Goal: Complete application form: Complete application form

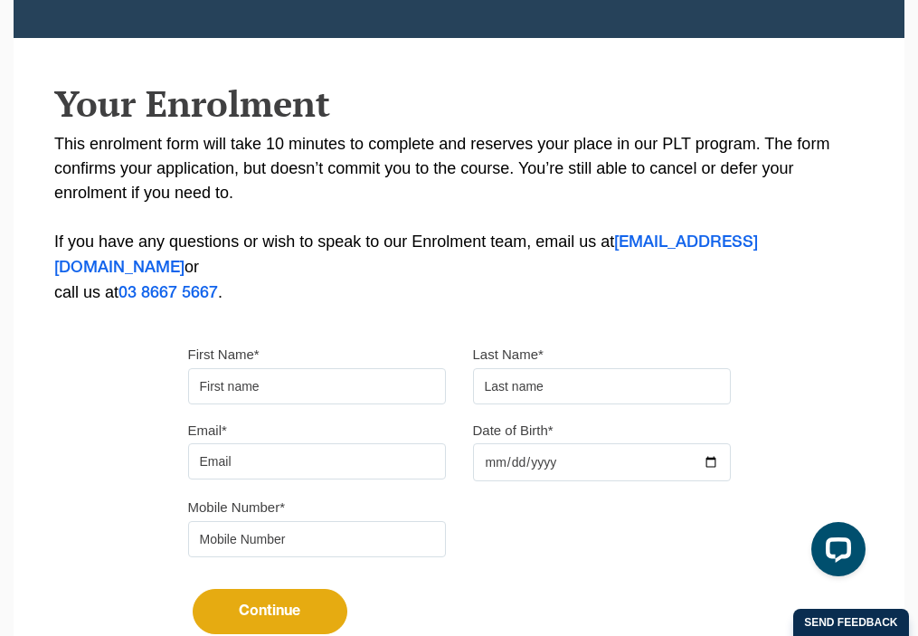
scroll to position [337, 0]
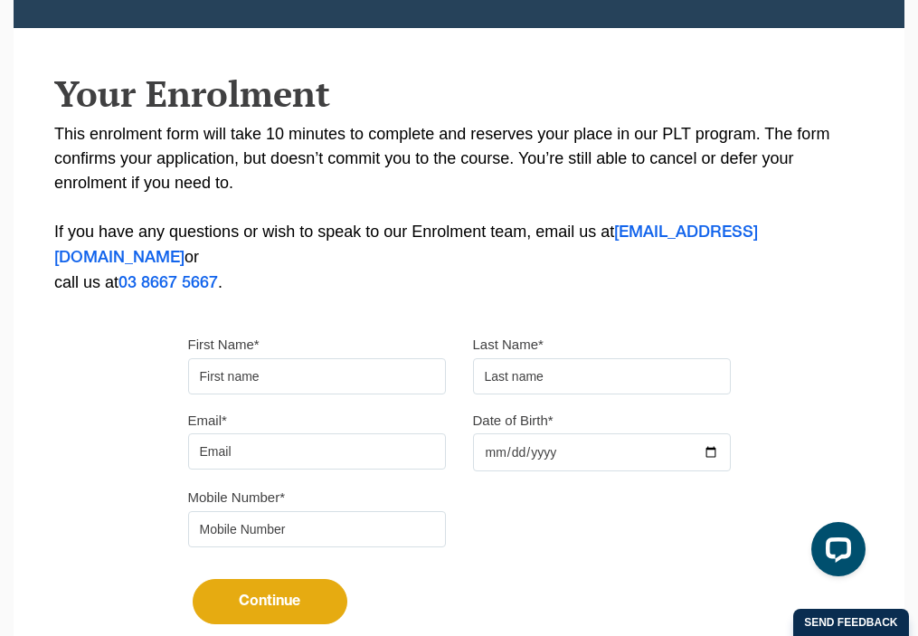
click at [295, 358] on input "First Name*" at bounding box center [317, 376] width 258 height 36
type input "[PERSON_NAME]"
type input "[PERSON_NAME][EMAIL_ADDRESS][DOMAIN_NAME]"
type input "0431457593"
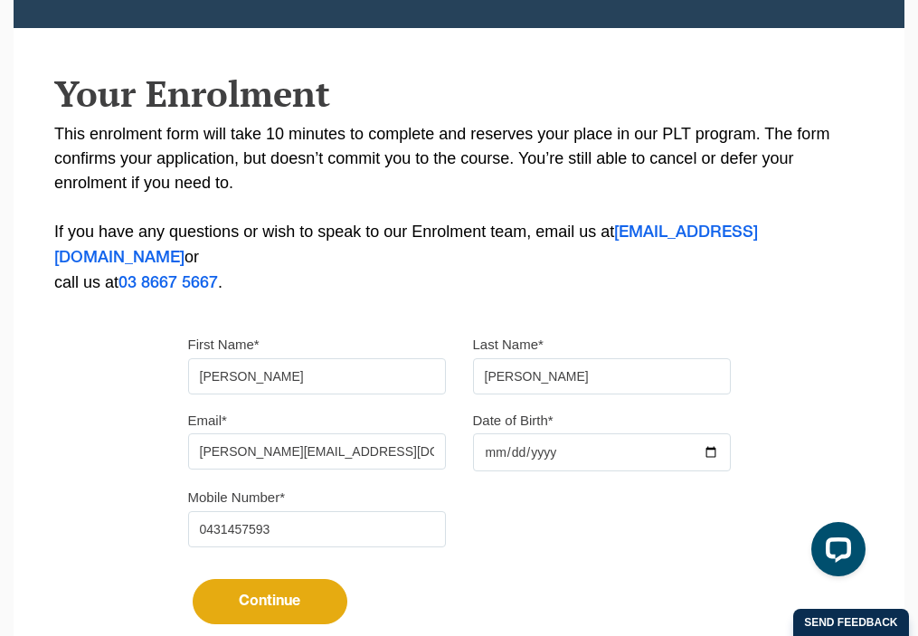
click at [522, 433] on input "Date of Birth*" at bounding box center [602, 452] width 258 height 38
click at [496, 433] on input "Date of Birth*" at bounding box center [602, 452] width 258 height 38
type input "[DATE]"
click at [271, 579] on button "Continue" at bounding box center [270, 601] width 155 height 45
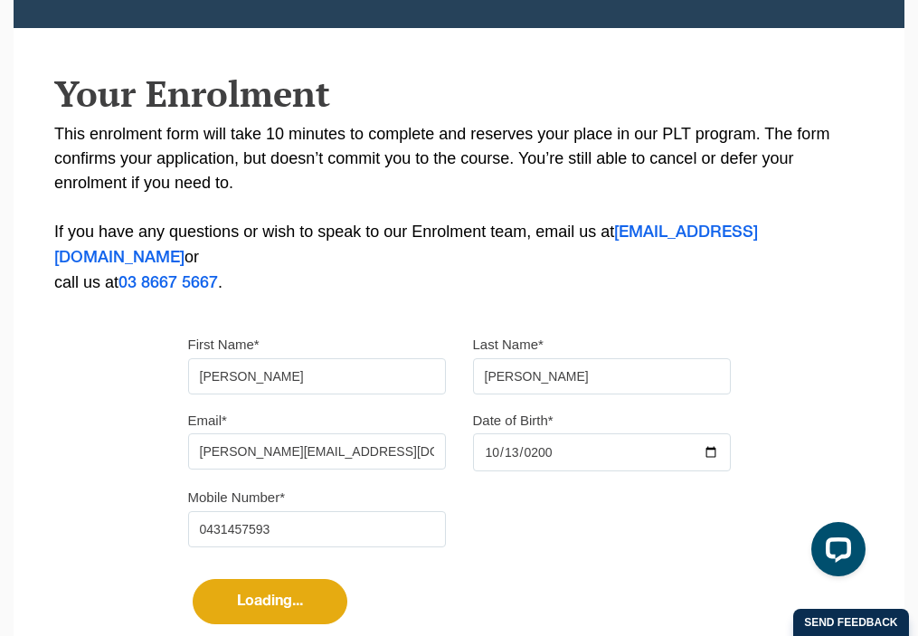
select select
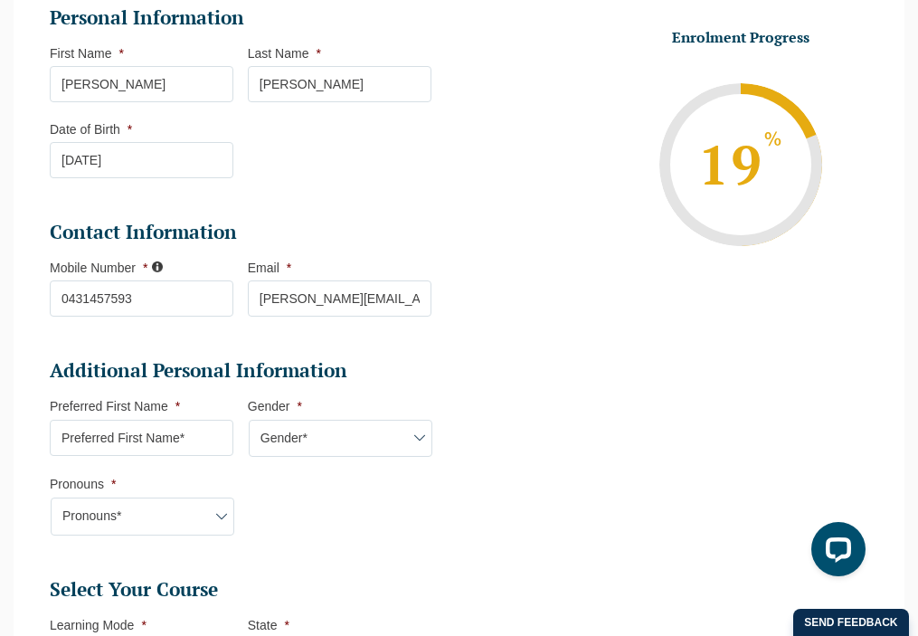
scroll to position [337, 0]
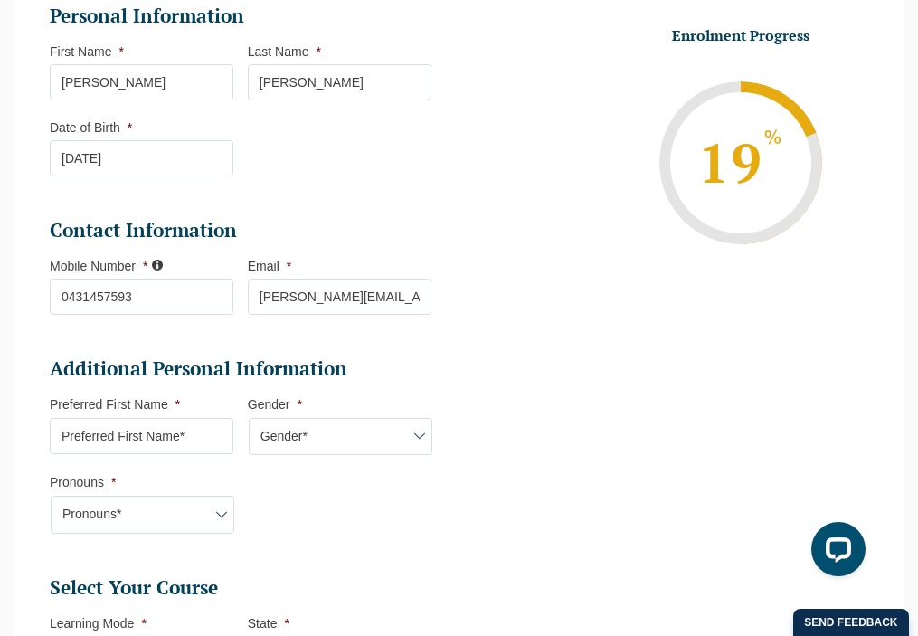
click at [183, 439] on input "Preferred First Name *" at bounding box center [142, 436] width 184 height 36
type input "[PERSON_NAME]"
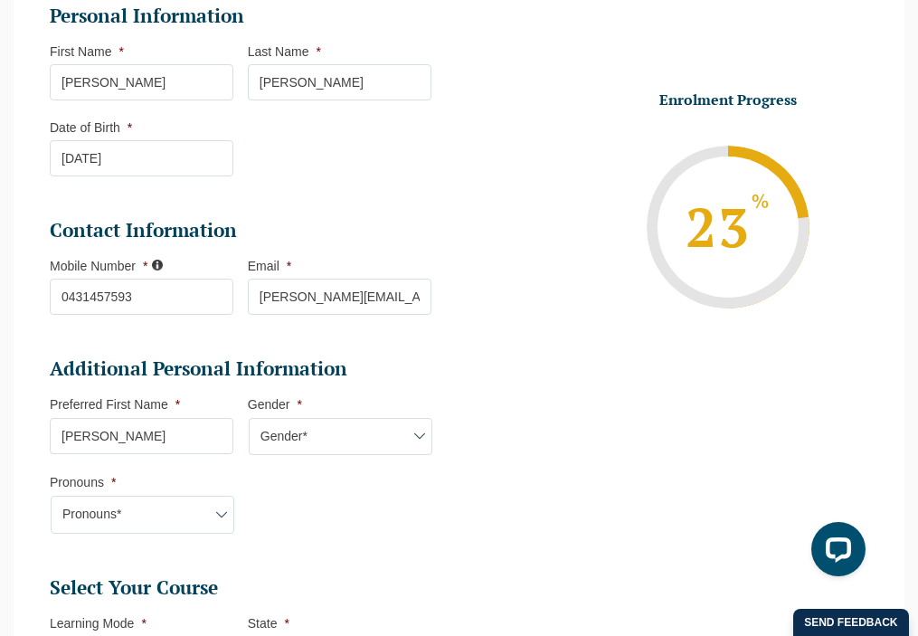
click at [117, 548] on li "Additional Personal Information Preferred First Name * [PERSON_NAME] Gender * G…" at bounding box center [248, 453] width 396 height 195
click at [152, 518] on select "Pronouns* She/Her/Hers He/Him/His They/Them/Theirs Other Prefer not to disclose" at bounding box center [143, 515] width 184 height 38
select select "He/Him/His"
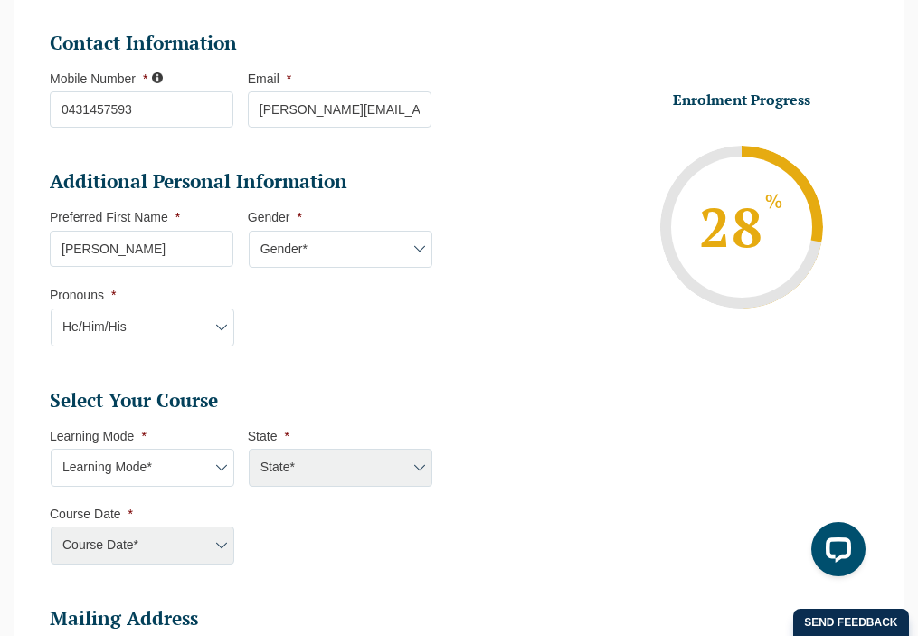
scroll to position [525, 0]
click at [138, 470] on select "Learning Mode* Online Full Time Learning Online Part Time Learning Blended Full…" at bounding box center [143, 467] width 184 height 38
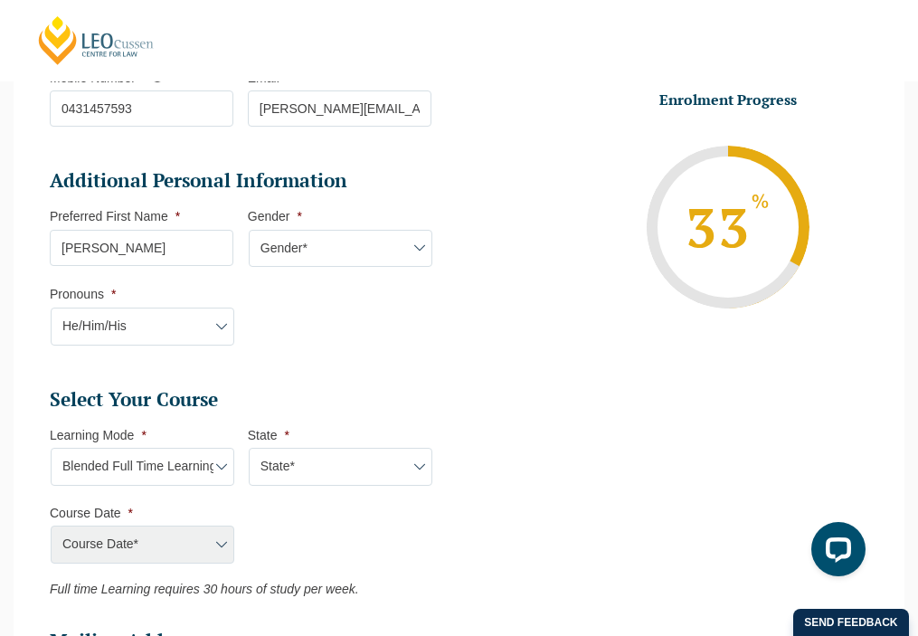
click at [155, 555] on div "Course Date* [PERSON_NAME] 2024 [DATE] ([DATE] to [DATE]) [DATE] ([DATE] to [DA…" at bounding box center [142, 545] width 184 height 38
click at [193, 470] on select "Learning Mode* Online Full Time Learning Online Part Time Learning Blended Full…" at bounding box center [143, 467] width 184 height 38
select select "Online Full Time Learning"
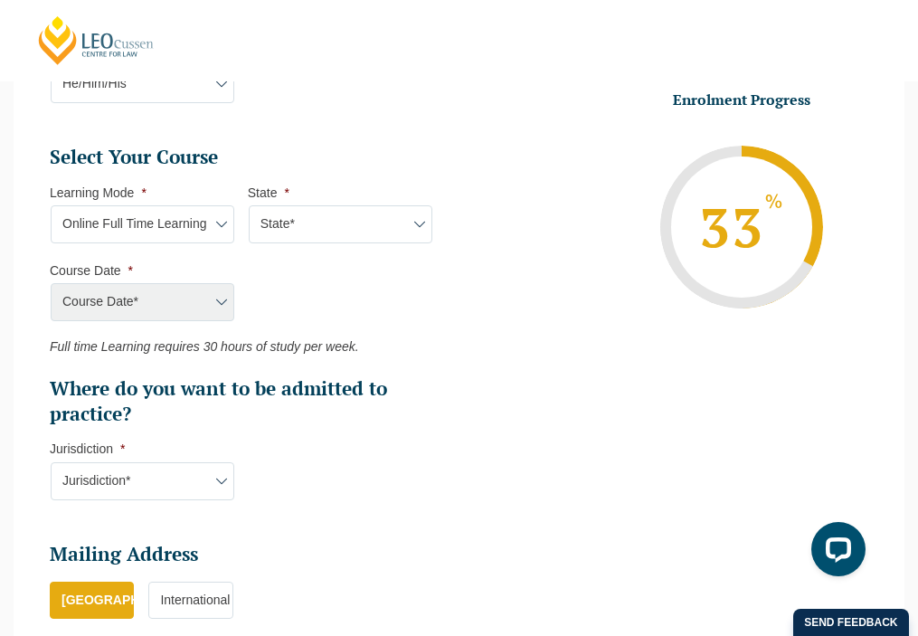
scroll to position [769, 0]
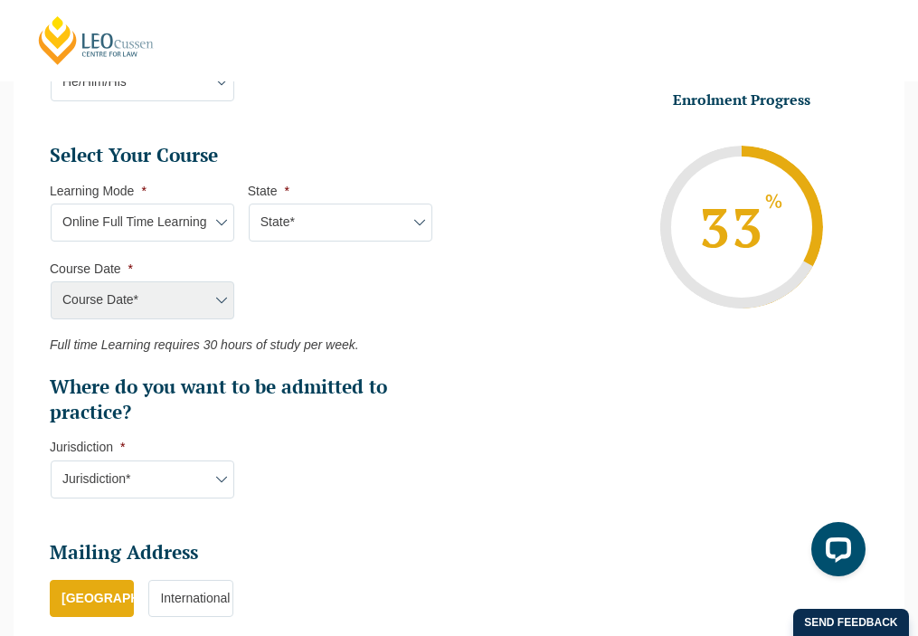
click at [155, 482] on select "Jurisdiction* VIC [GEOGRAPHIC_DATA]/[GEOGRAPHIC_DATA] SA [GEOGRAPHIC_DATA] [GEO…" at bounding box center [143, 480] width 184 height 38
select select "VIC"
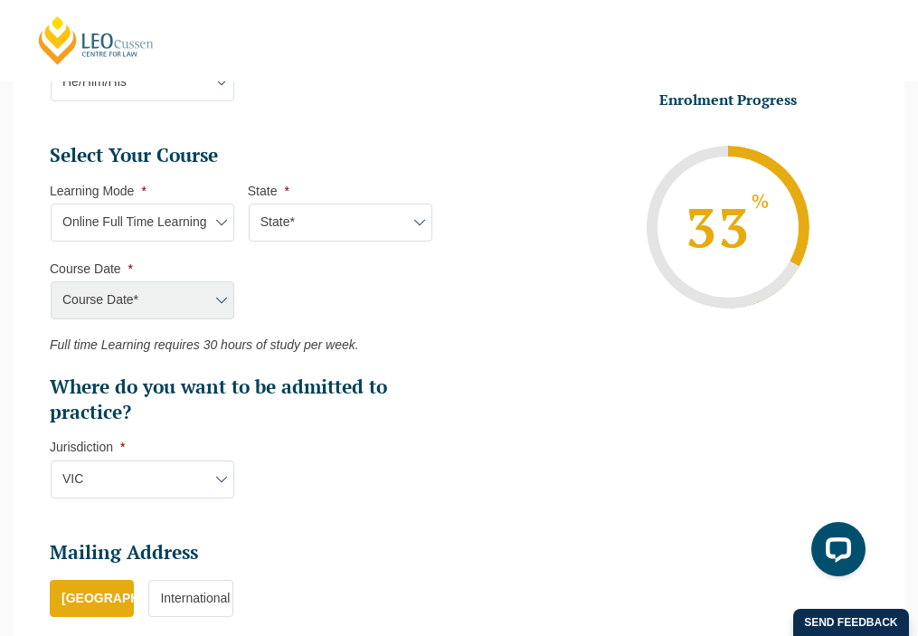
click at [170, 225] on select "Learning Mode* Online Full Time Learning Online Part Time Learning Blended Full…" at bounding box center [143, 223] width 184 height 38
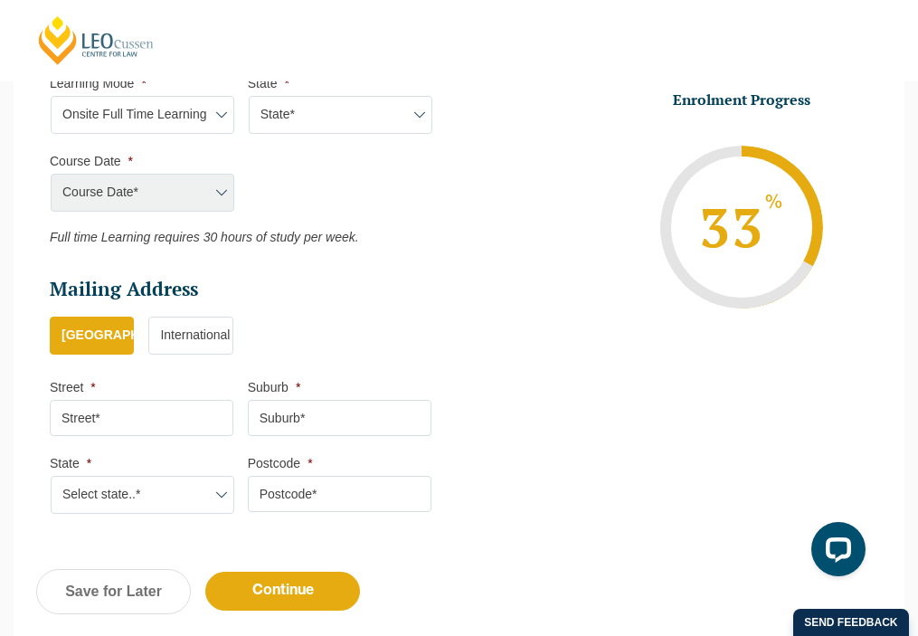
scroll to position [772, 0]
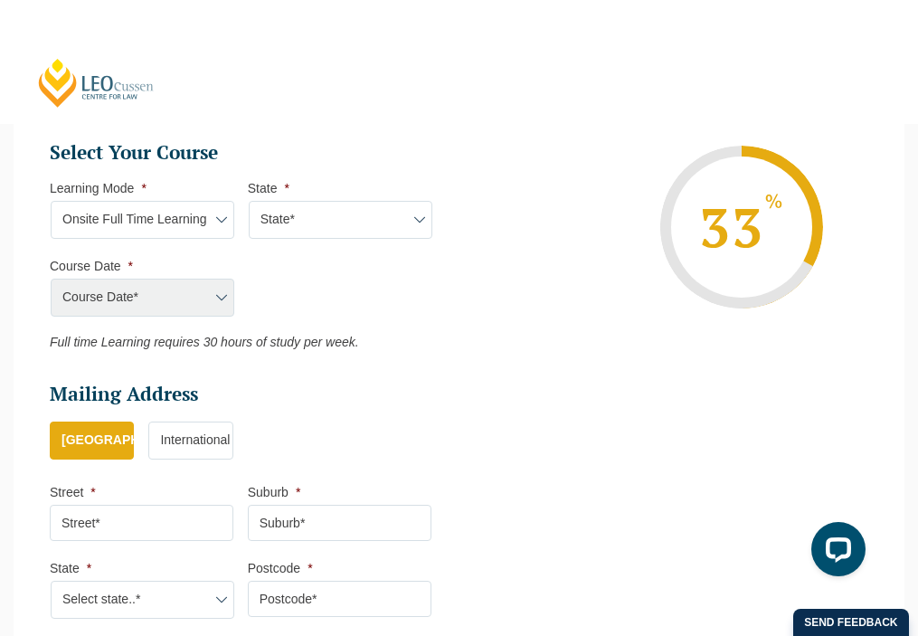
click at [213, 226] on select "Learning Mode* Online Full Time Learning Online Part Time Learning Blended Full…" at bounding box center [143, 220] width 184 height 38
select select "Blended Full Time Learning"
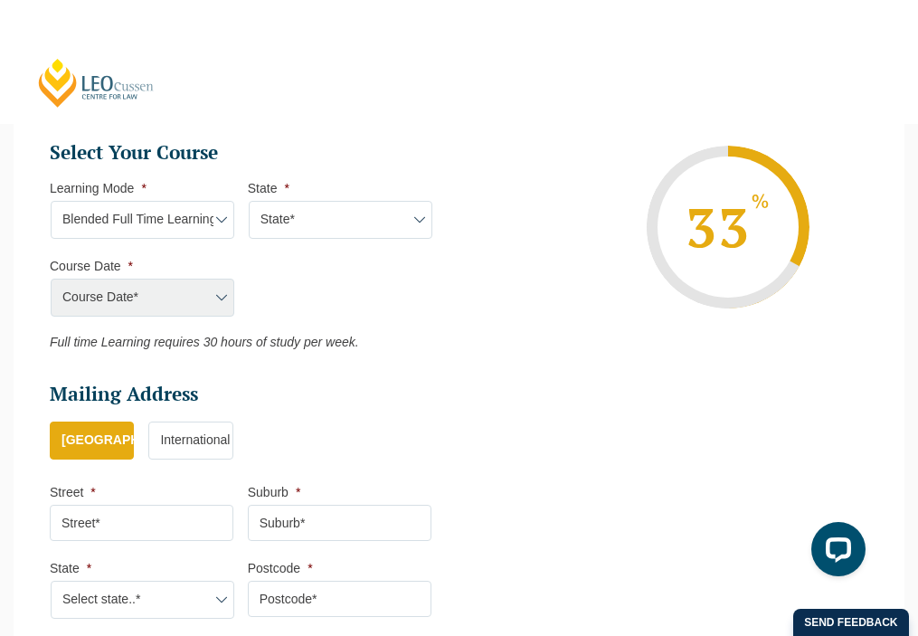
click at [208, 224] on select "Learning Mode* Online Full Time Learning Online Part Time Learning Blended Full…" at bounding box center [143, 220] width 184 height 38
click at [290, 220] on select "State* ACT/[GEOGRAPHIC_DATA] [GEOGRAPHIC_DATA] SA [GEOGRAPHIC_DATA] [GEOGRAPHIC…" at bounding box center [341, 220] width 184 height 38
select select "VIC"
click at [141, 534] on input "Street *" at bounding box center [142, 523] width 184 height 36
type input "[STREET_ADDRESS][PERSON_NAME]"
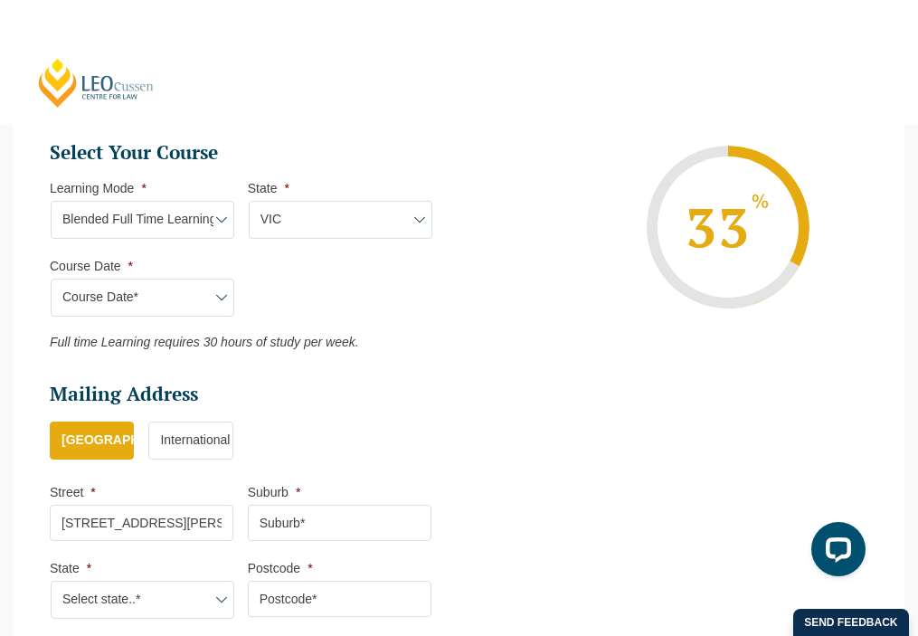
type input "[GEOGRAPHIC_DATA]"
select select "VIC"
type input "3051"
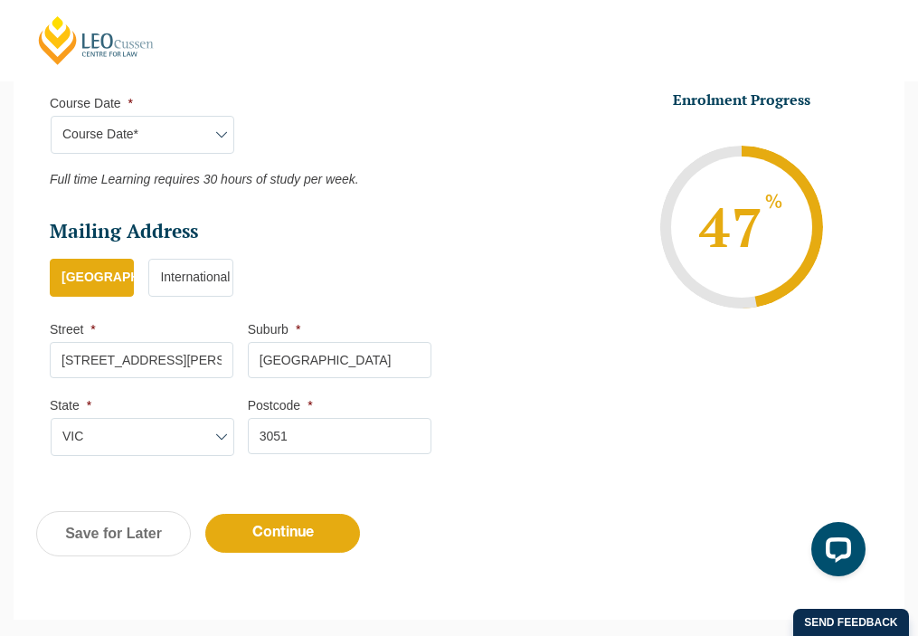
scroll to position [937, 0]
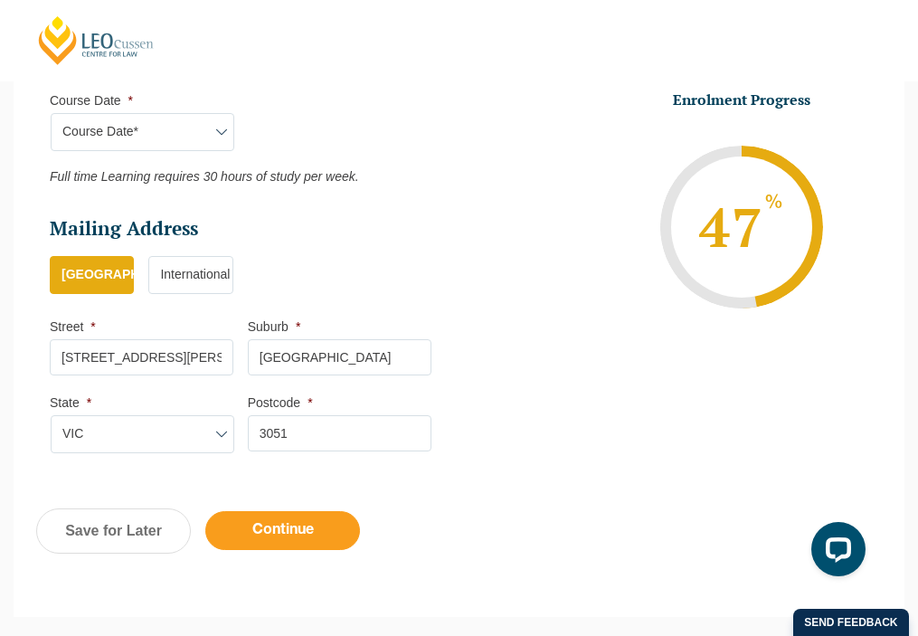
click at [293, 528] on input "Continue" at bounding box center [282, 530] width 155 height 39
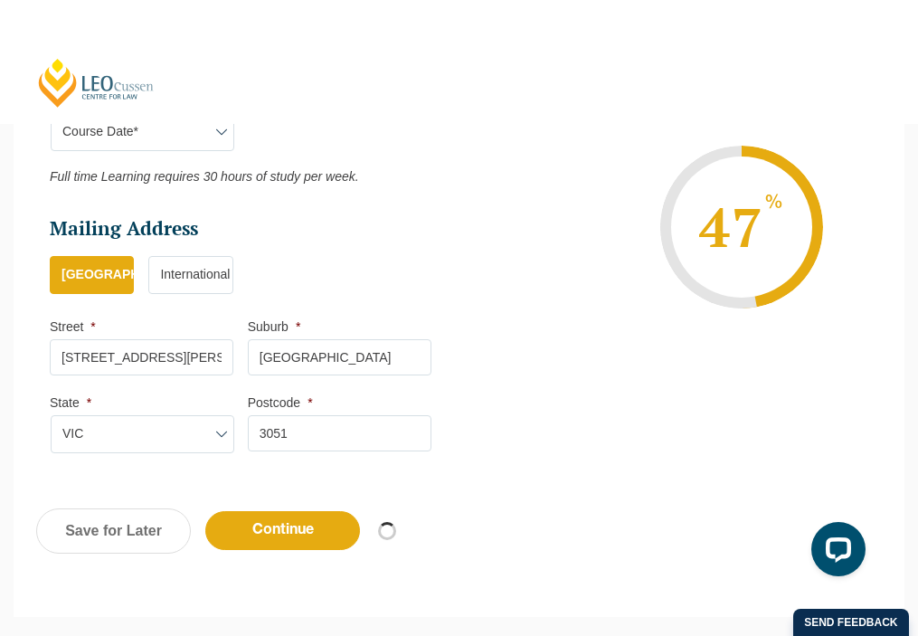
select select "Blended Full Time Learning"
select select "VIC"
select select
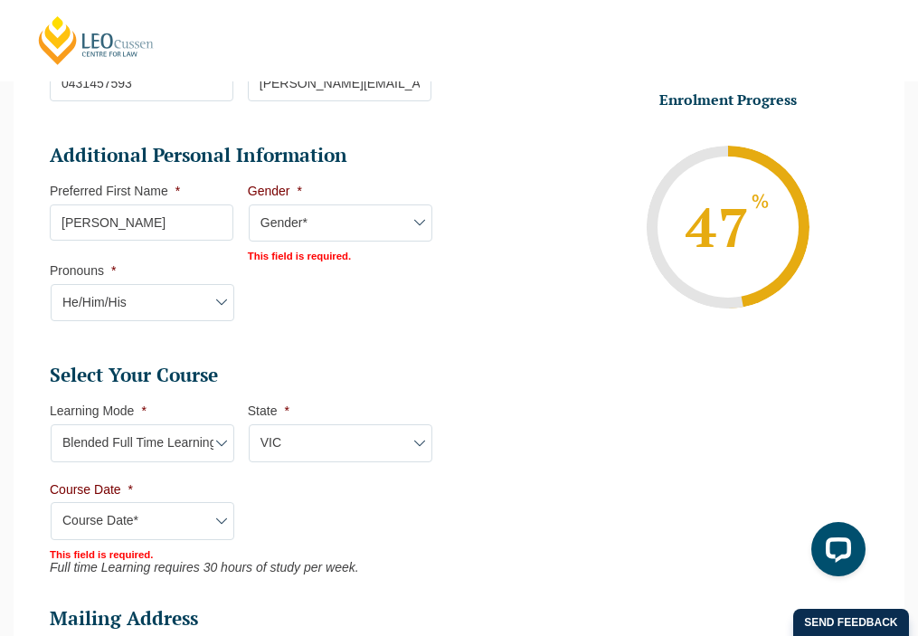
scroll to position [635, 0]
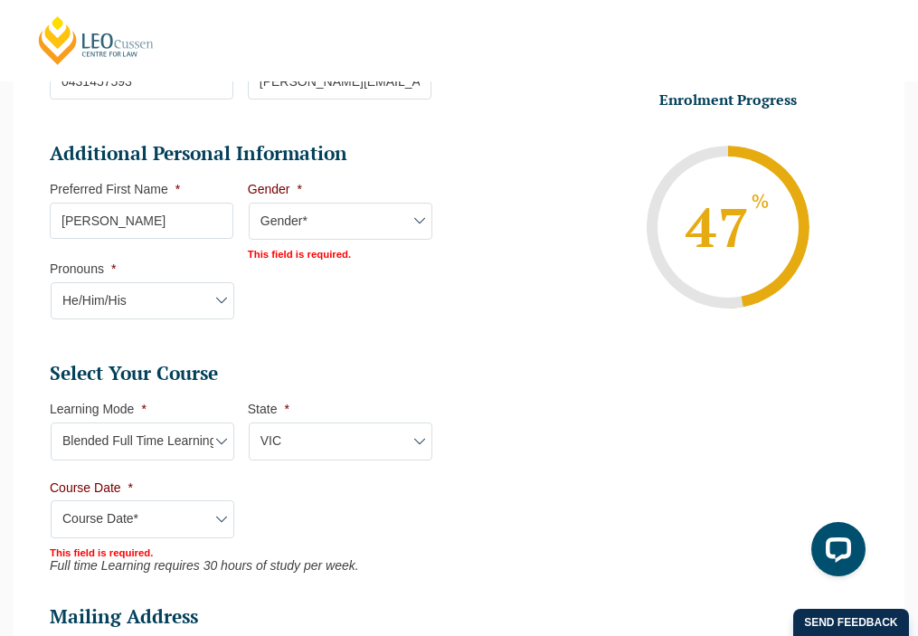
click at [337, 221] on select "Gender* [DEMOGRAPHIC_DATA] [DEMOGRAPHIC_DATA] [DEMOGRAPHIC_DATA] [DEMOGRAPHIC_D…" at bounding box center [341, 222] width 184 height 38
select select "[DEMOGRAPHIC_DATA]"
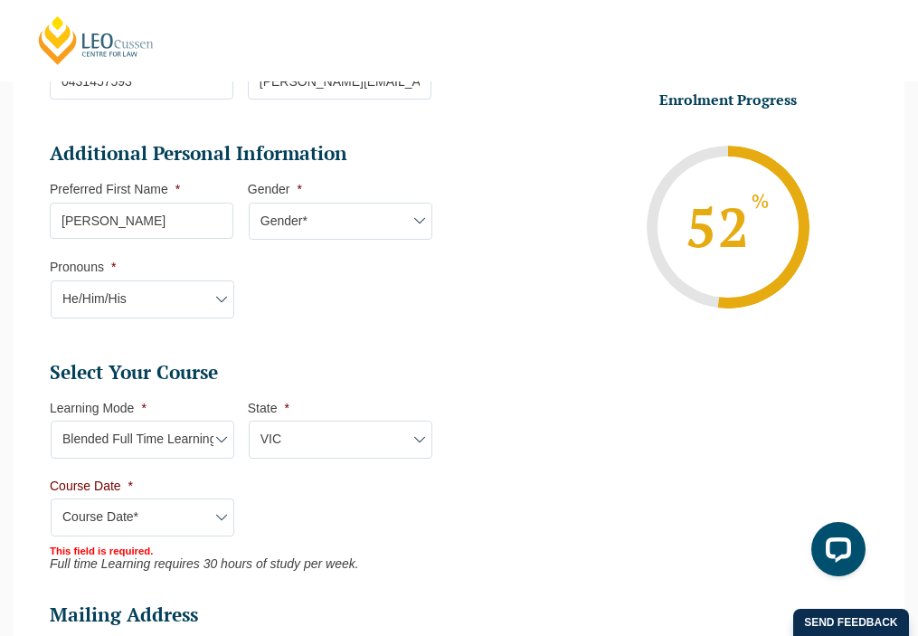
click at [186, 511] on select "Course Date* [DATE] ([DATE] to [DATE]) [DATE] ([DATE] to [DATE]) [DATE] ([DATE]…" at bounding box center [143, 518] width 184 height 38
select select "[DATE] ([DATE] to [DATE])"
type input "Intake [DATE] FT"
type input "Practical Legal Training ([GEOGRAPHIC_DATA])"
select select "VIC PLT (DEC) 2025 Full Time Blended"
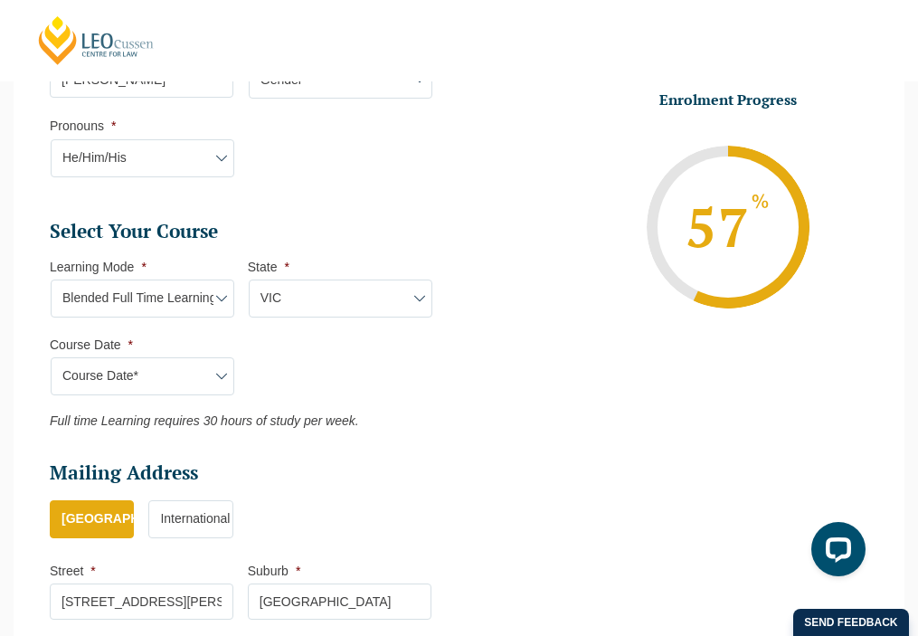
scroll to position [779, 0]
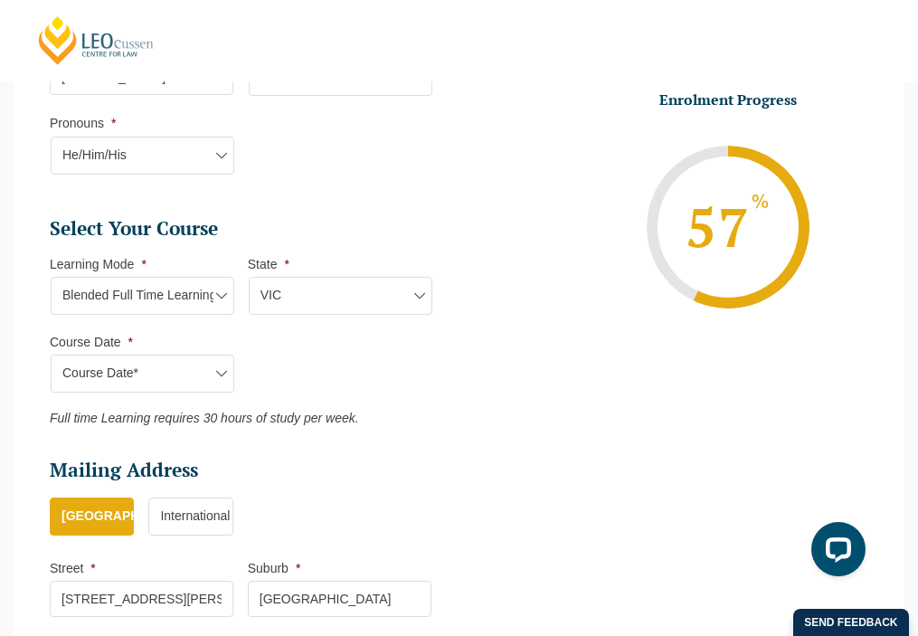
click at [185, 304] on select "Learning Mode* Online Full Time Learning Online Part Time Learning Blended Full…" at bounding box center [143, 296] width 184 height 38
select select "Blended Part Time Learning"
select select
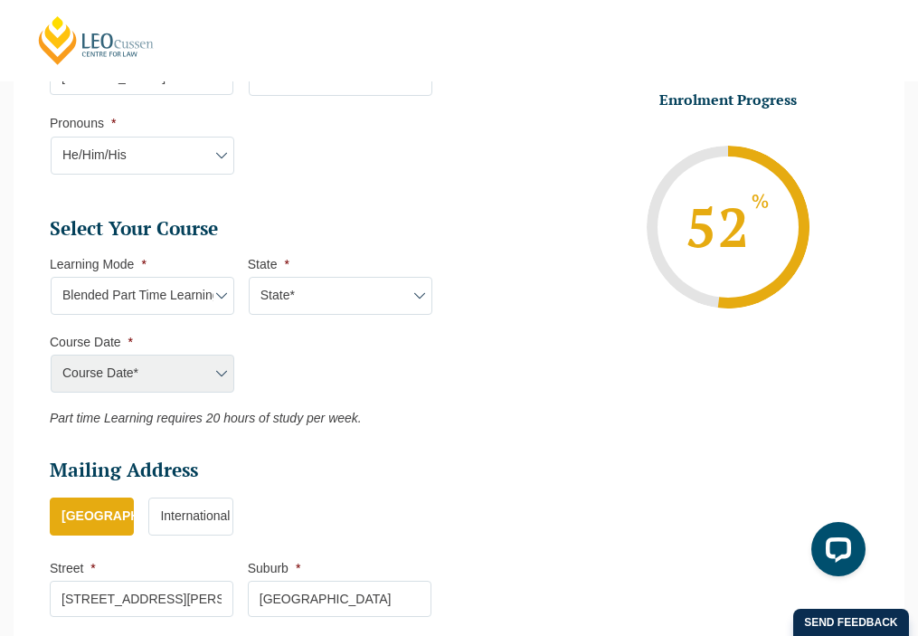
click at [179, 380] on div "Course Date* [DATE] ([DATE] to [DATE]) [DATE] ([DATE] to [DATE]) [DATE] ([DATE]…" at bounding box center [142, 374] width 184 height 38
click at [354, 301] on select "State* ACT/[GEOGRAPHIC_DATA] QLD [GEOGRAPHIC_DATA] [GEOGRAPHIC_DATA]" at bounding box center [341, 296] width 184 height 38
select select "VIC"
click at [208, 366] on select "Course Date* [DATE] ([DATE] to [DATE]) [DATE] ([DATE] to [DATE]) [DATE] ([DATE]…" at bounding box center [143, 374] width 184 height 38
click at [202, 285] on select "Learning Mode* Online Full Time Learning Online Part Time Learning Blended Full…" at bounding box center [143, 296] width 184 height 38
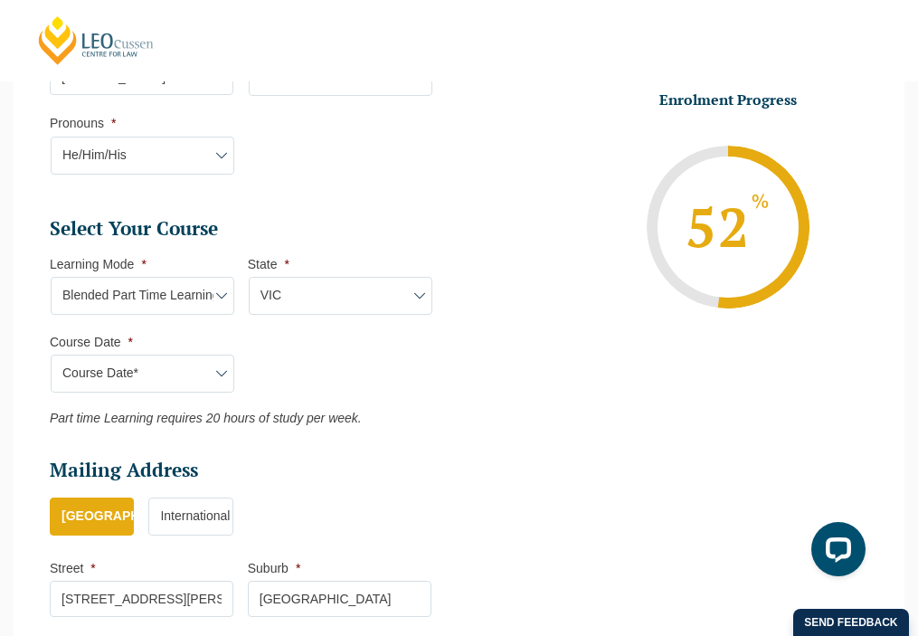
select select "Blended Full Time Learning"
click at [309, 302] on select "State* ACT/[GEOGRAPHIC_DATA] [GEOGRAPHIC_DATA] SA [GEOGRAPHIC_DATA] [GEOGRAPHIC…" at bounding box center [341, 296] width 184 height 38
select select "VIC"
click at [203, 377] on select "Course Date* [DATE] ([DATE] to [DATE]) [DATE] ([DATE] to [DATE]) [DATE] ([DATE]…" at bounding box center [143, 374] width 184 height 38
select select "[DATE] ([DATE] to [DATE])"
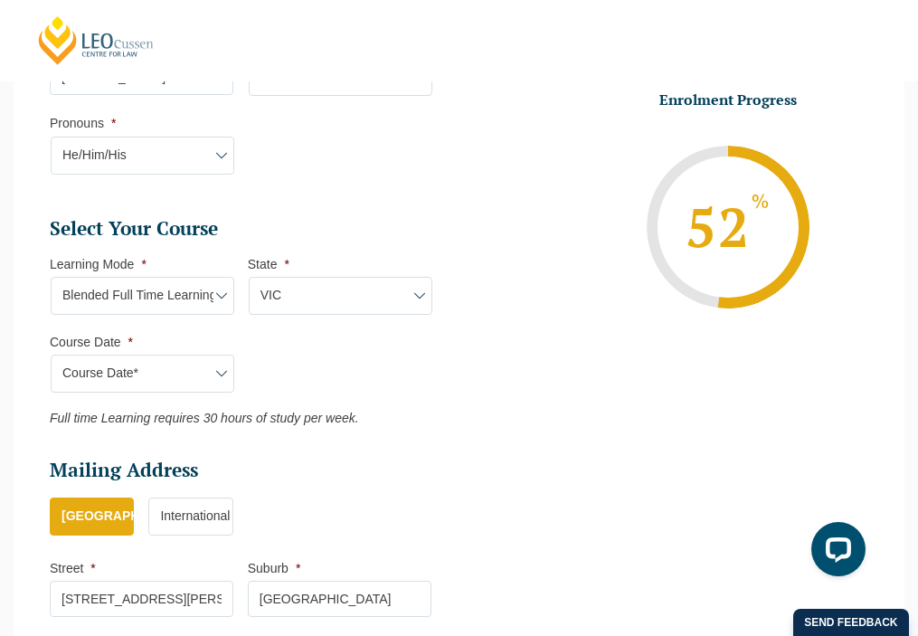
type input "Intake [DATE] FT"
type input "Practical Legal Training ([GEOGRAPHIC_DATA])"
select select "VIC PLT (DEC) 2025 Full Time Blended"
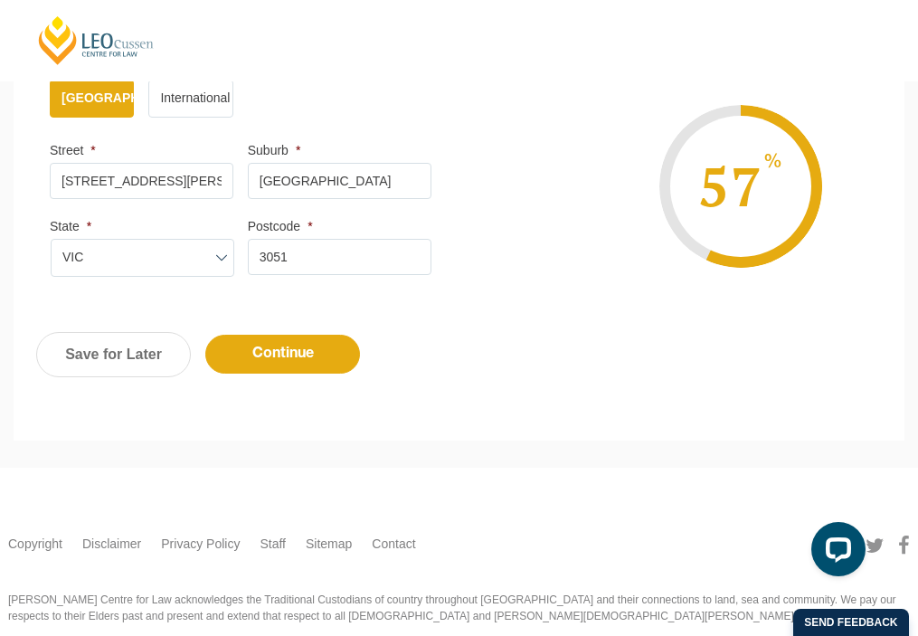
scroll to position [1242, 0]
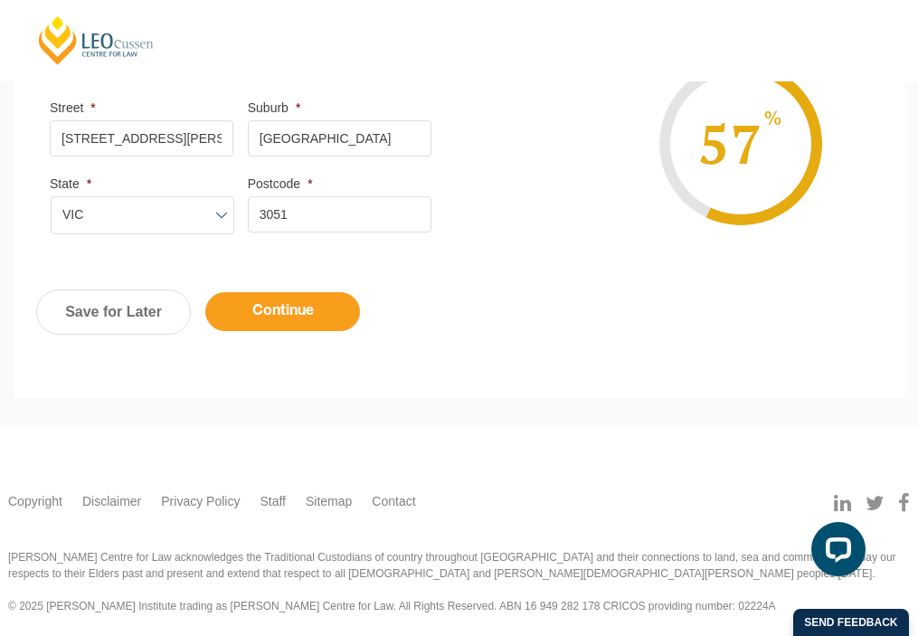
click at [293, 313] on input "Continue" at bounding box center [282, 311] width 155 height 39
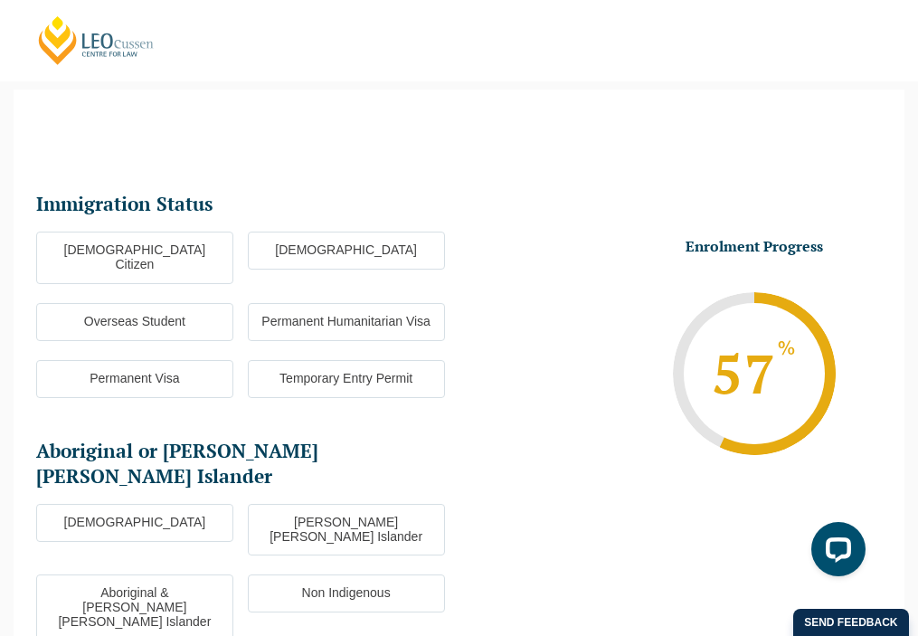
scroll to position [157, 0]
click at [170, 252] on label "[DEMOGRAPHIC_DATA] Citizen" at bounding box center [134, 259] width 197 height 52
click at [0, 0] on input "[DEMOGRAPHIC_DATA] Citizen" at bounding box center [0, 0] width 0 height 0
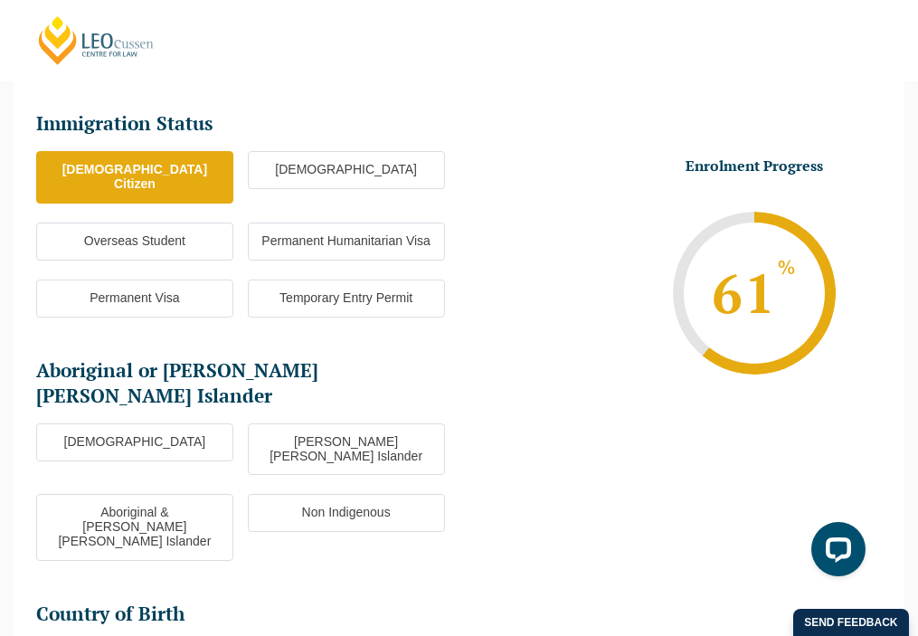
scroll to position [239, 0]
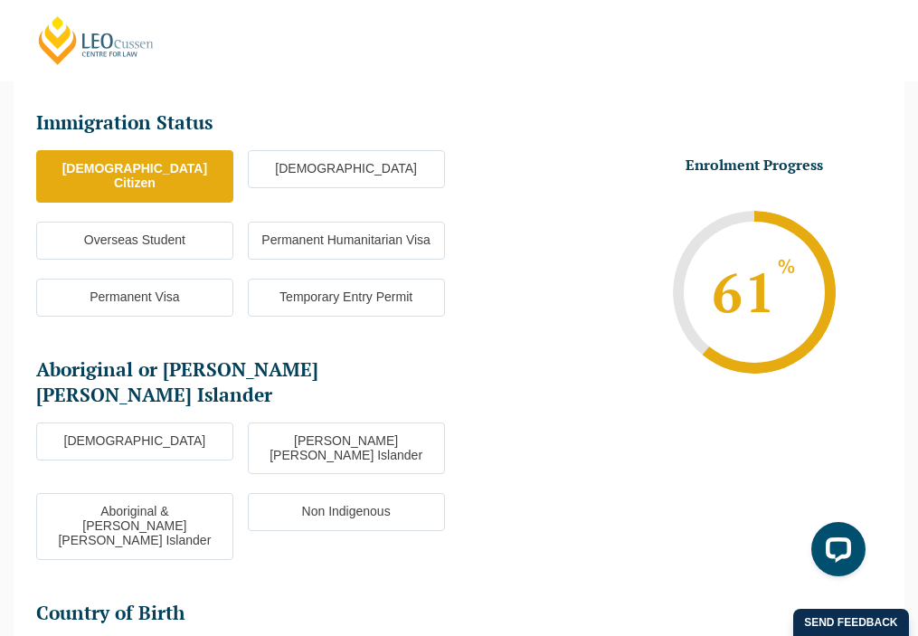
click at [324, 493] on label "Non Indigenous" at bounding box center [346, 512] width 197 height 38
click at [0, 0] on input "Non Indigenous" at bounding box center [0, 0] width 0 height 0
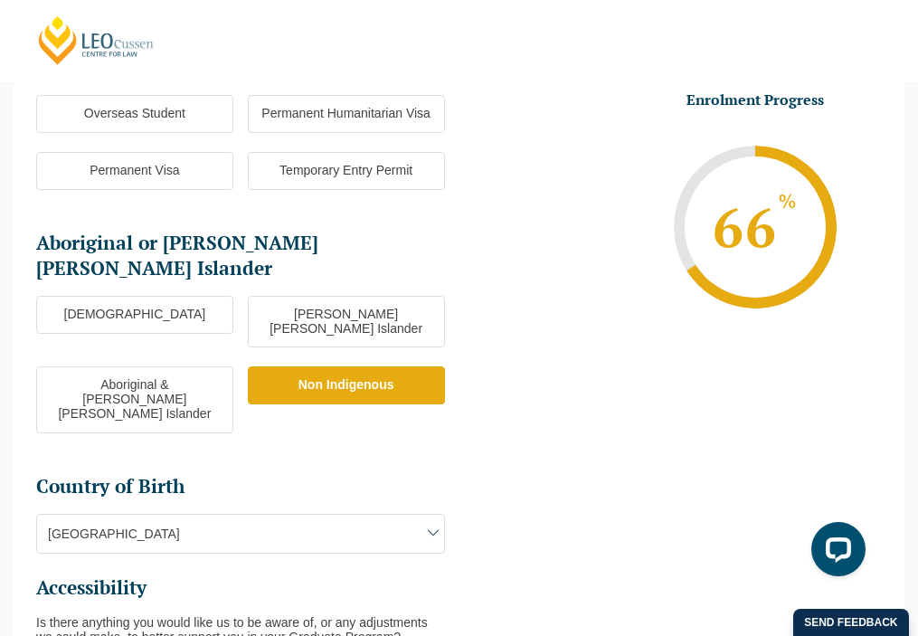
scroll to position [375, 0]
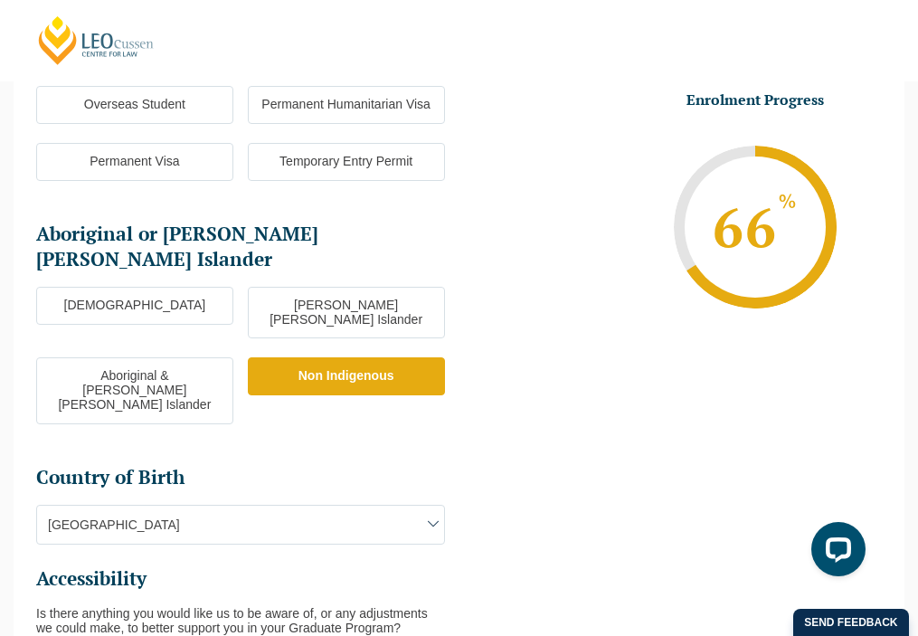
click at [314, 506] on span "[GEOGRAPHIC_DATA]" at bounding box center [240, 525] width 407 height 38
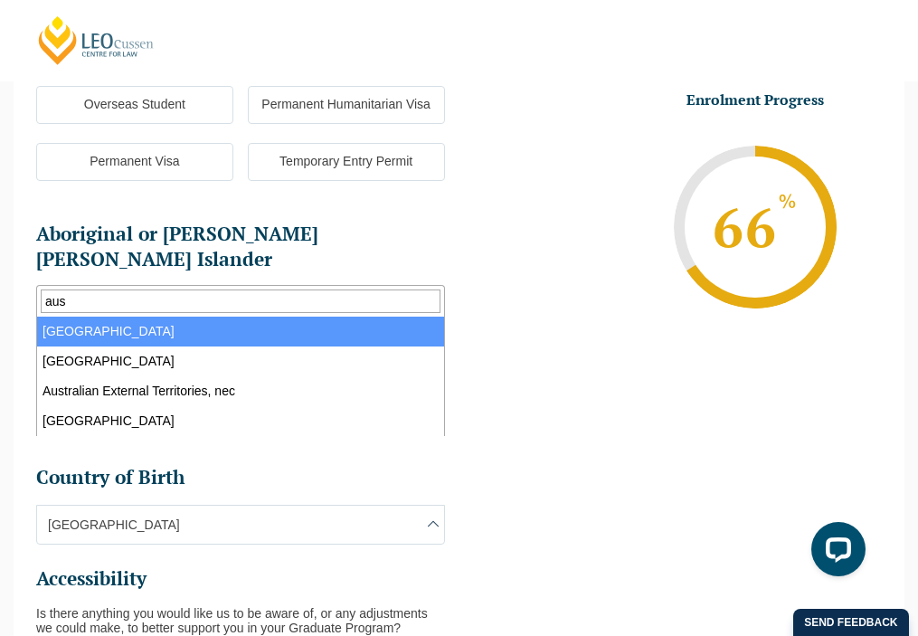
type input "aus"
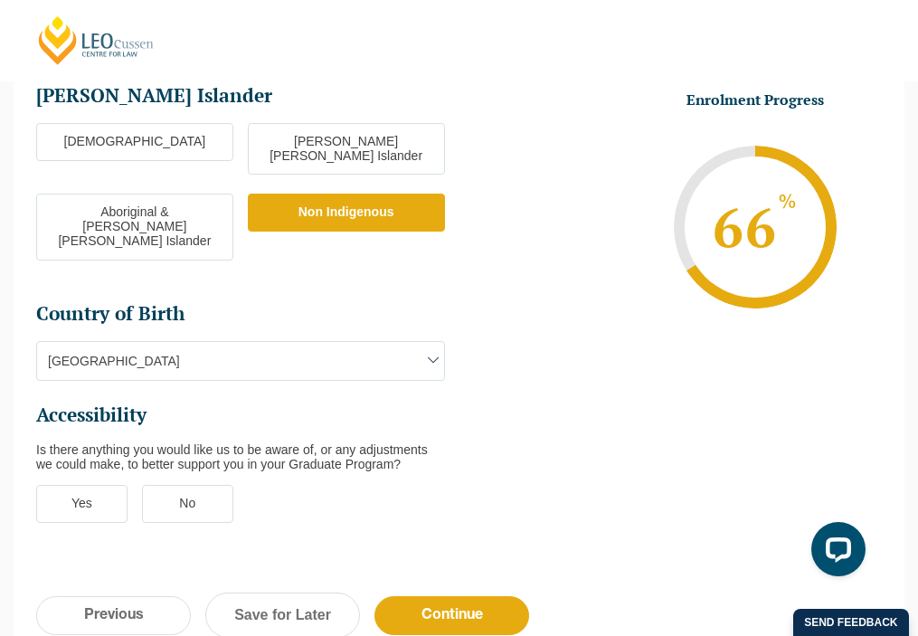
scroll to position [542, 0]
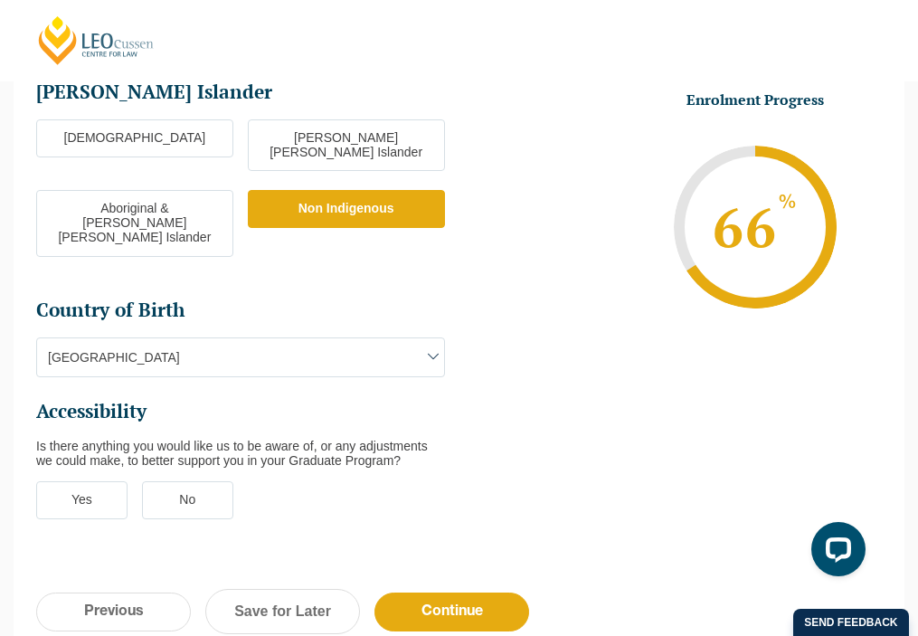
click at [173, 481] on label "No" at bounding box center [187, 500] width 91 height 38
click at [0, 0] on input "No" at bounding box center [0, 0] width 0 height 0
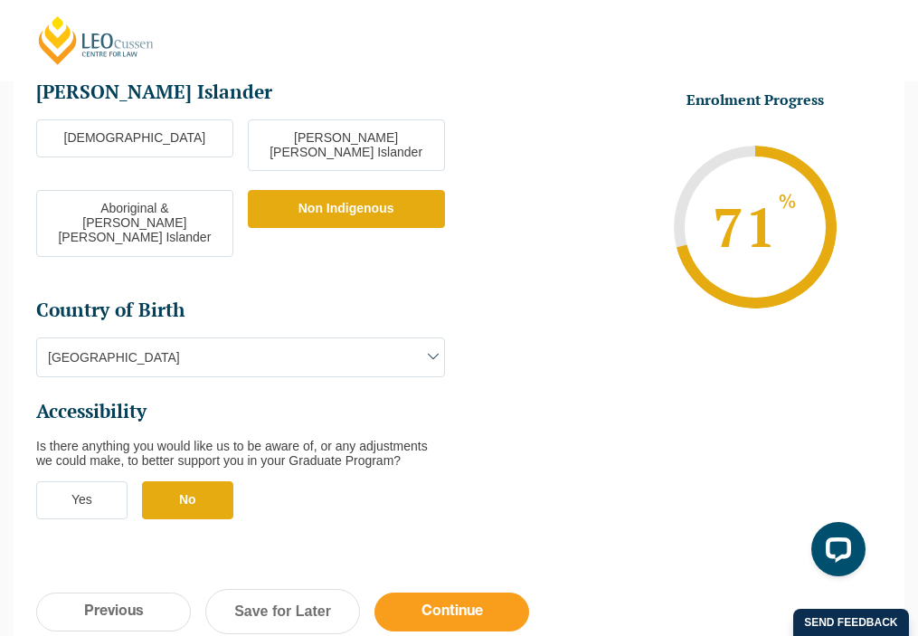
click at [419, 593] on input "Continue" at bounding box center [452, 612] width 155 height 39
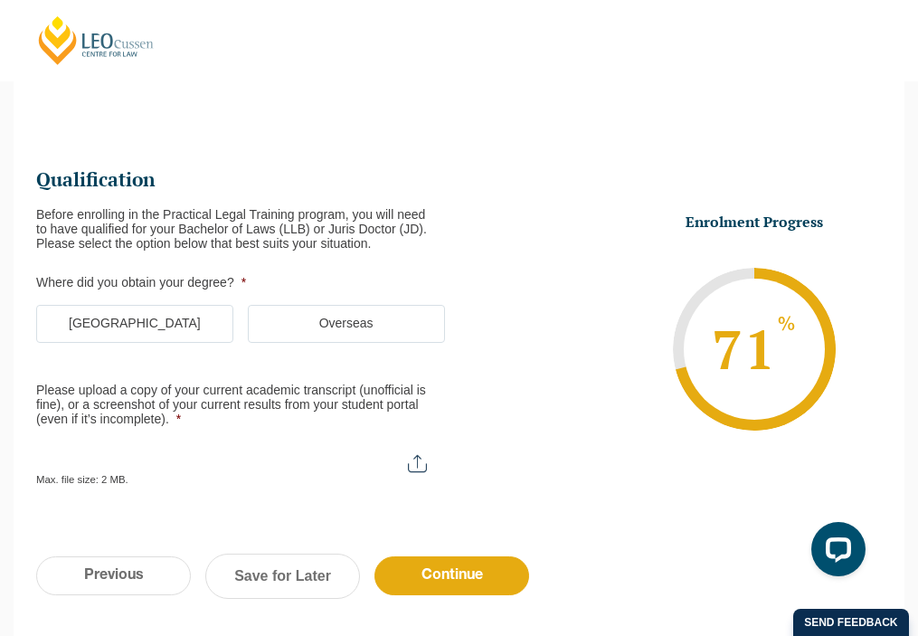
scroll to position [157, 0]
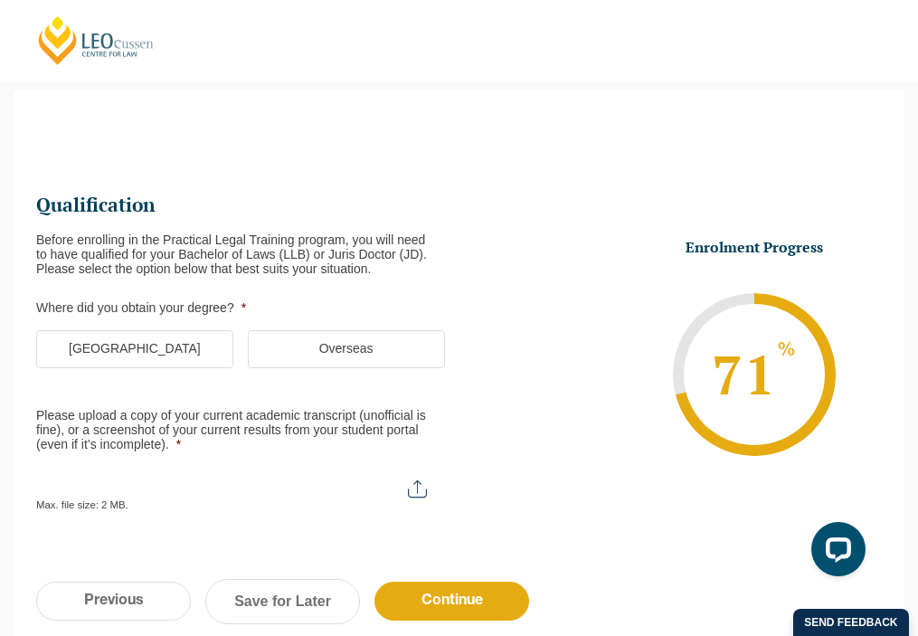
click at [172, 346] on label "[GEOGRAPHIC_DATA]" at bounding box center [134, 349] width 197 height 38
click at [0, 0] on input "[GEOGRAPHIC_DATA]" at bounding box center [0, 0] width 0 height 0
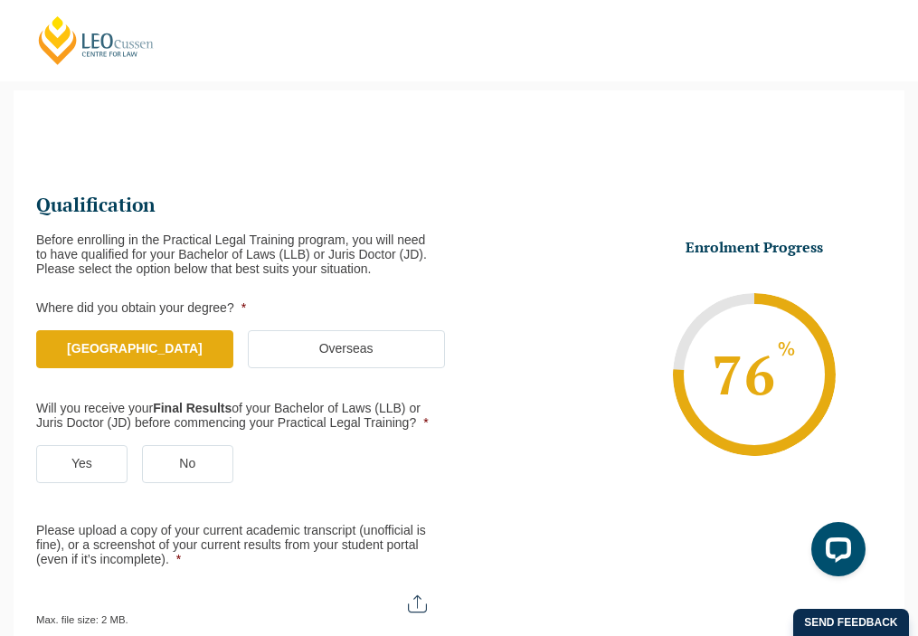
click at [94, 462] on label "Yes" at bounding box center [81, 464] width 91 height 38
click at [0, 0] on input "Yes" at bounding box center [0, 0] width 0 height 0
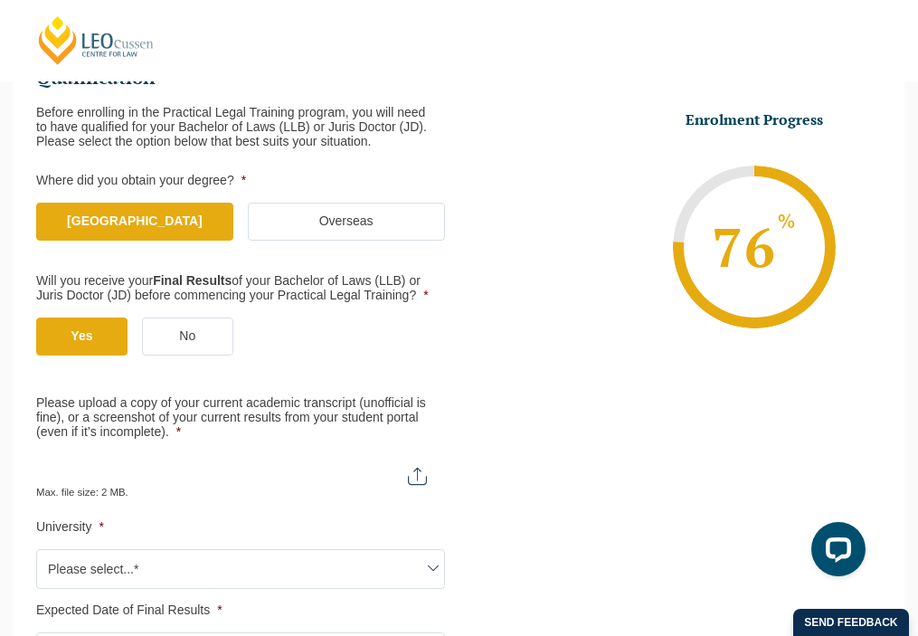
scroll to position [309, 0]
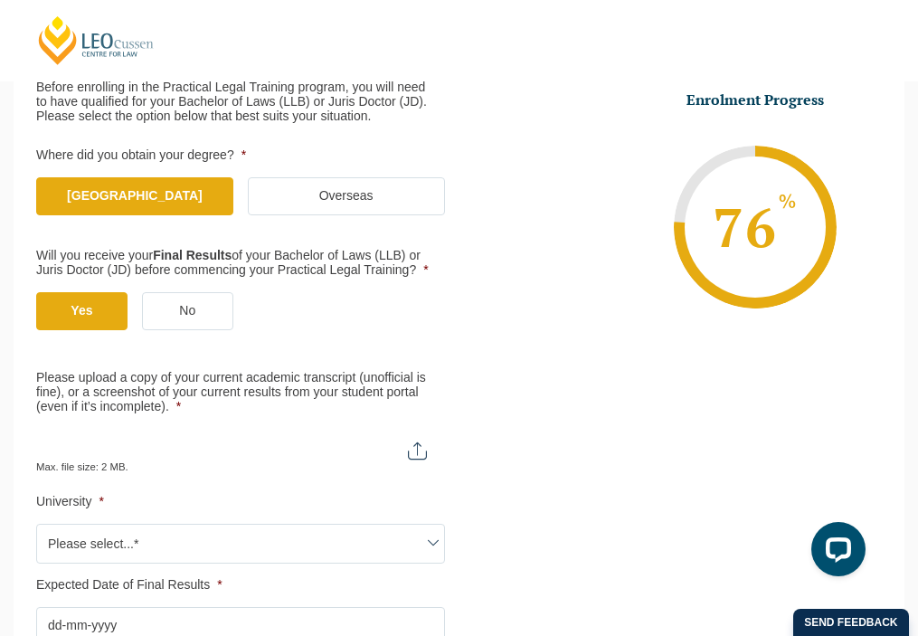
click at [422, 451] on input "Please upload a copy of your current academic transcript (unofficial is fine), …" at bounding box center [240, 444] width 409 height 31
type input "C:\fakepath\[PERSON_NAME] Academic eRecord.pdf"
click at [134, 545] on span "Please select...*" at bounding box center [240, 544] width 407 height 38
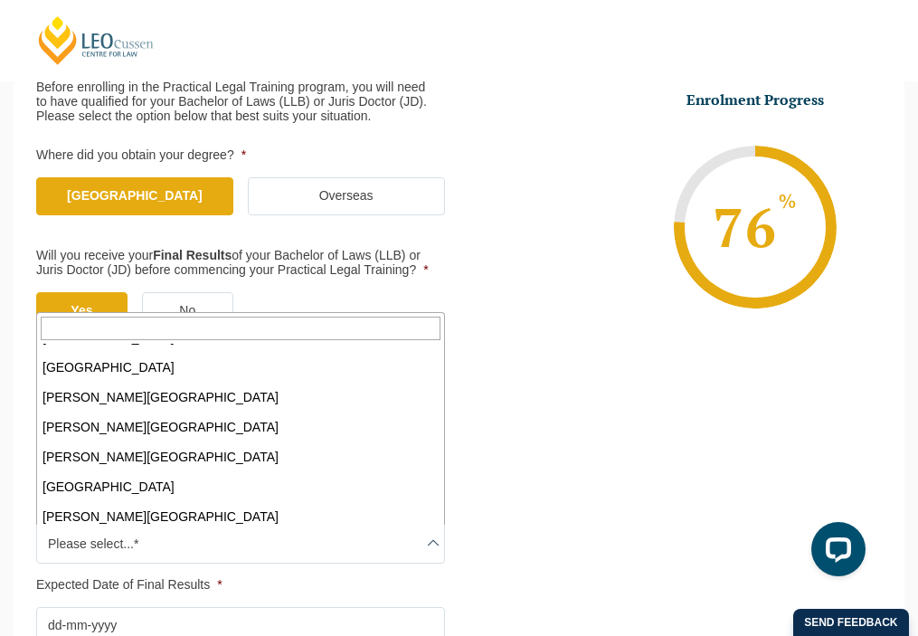
scroll to position [111, 0]
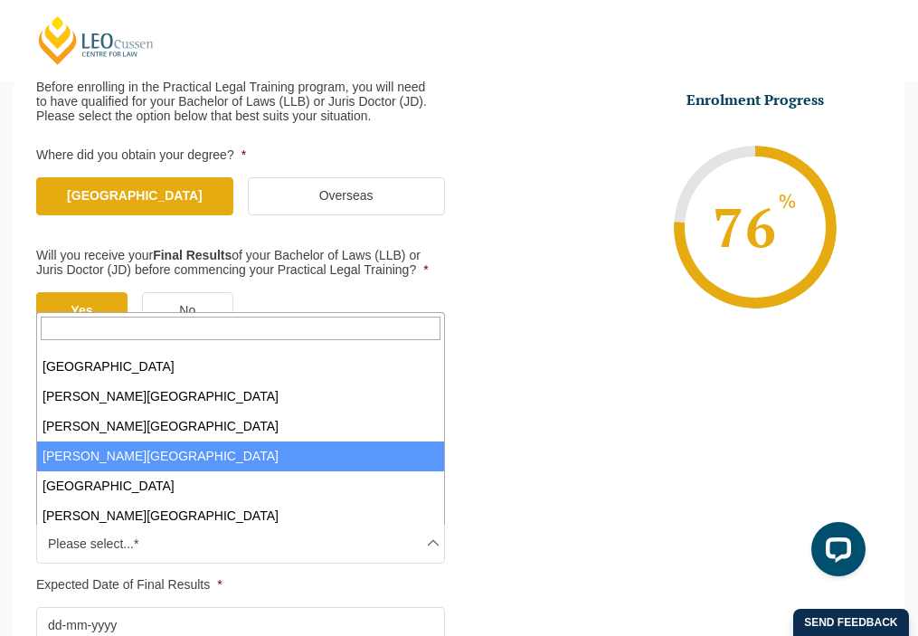
select select "[PERSON_NAME][GEOGRAPHIC_DATA]"
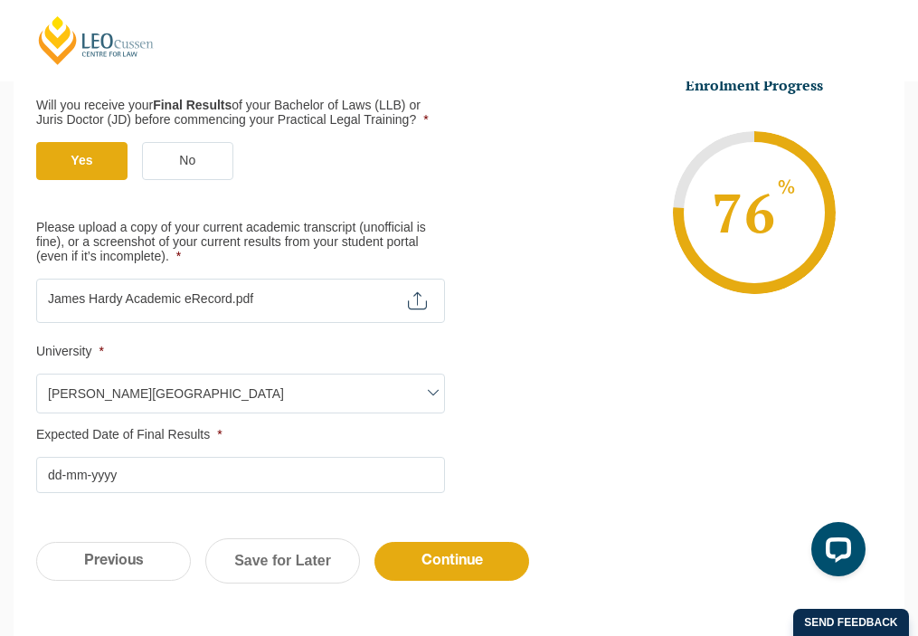
scroll to position [461, 0]
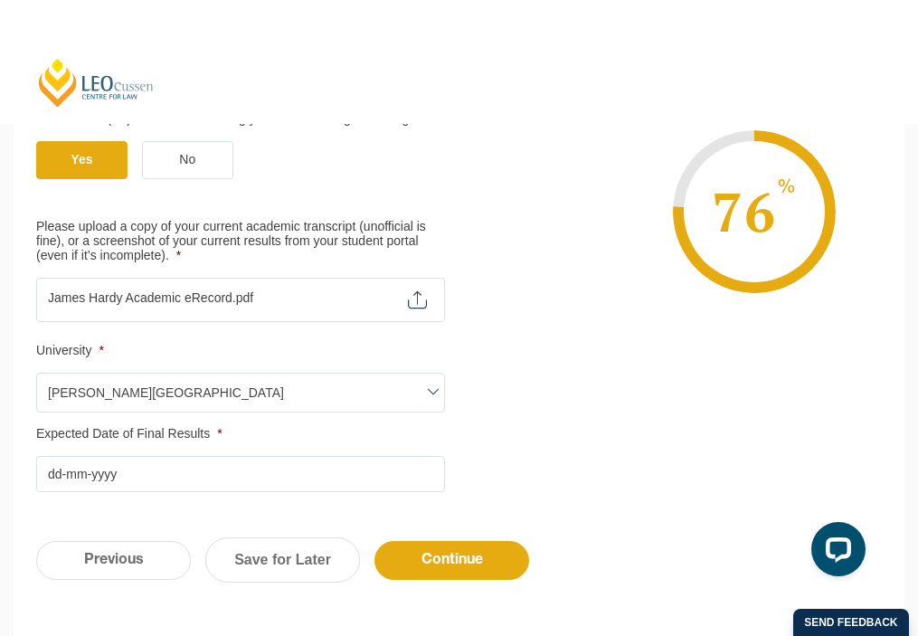
click at [178, 475] on input "Expected Date of Final Results *" at bounding box center [240, 474] width 409 height 36
type input "[DATE]"
click at [423, 556] on input "Continue" at bounding box center [452, 560] width 155 height 39
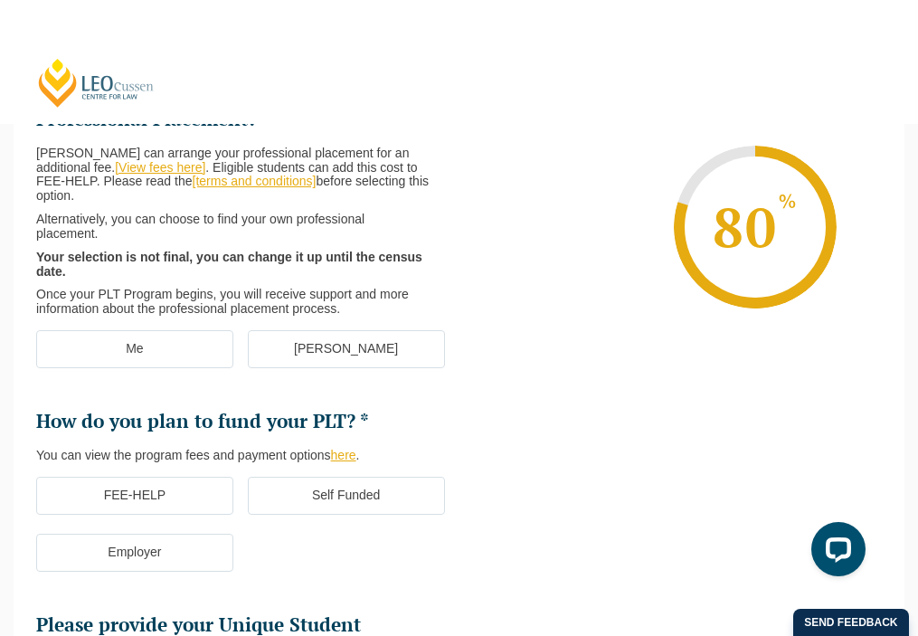
scroll to position [157, 0]
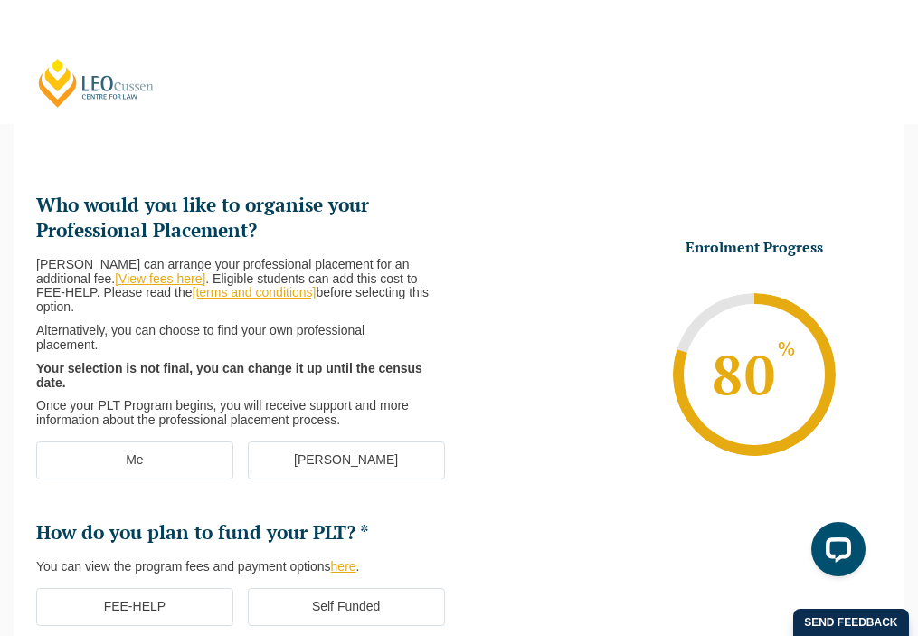
click at [345, 459] on label "[PERSON_NAME]" at bounding box center [346, 461] width 197 height 38
click at [0, 0] on input "[PERSON_NAME]" at bounding box center [0, 0] width 0 height 0
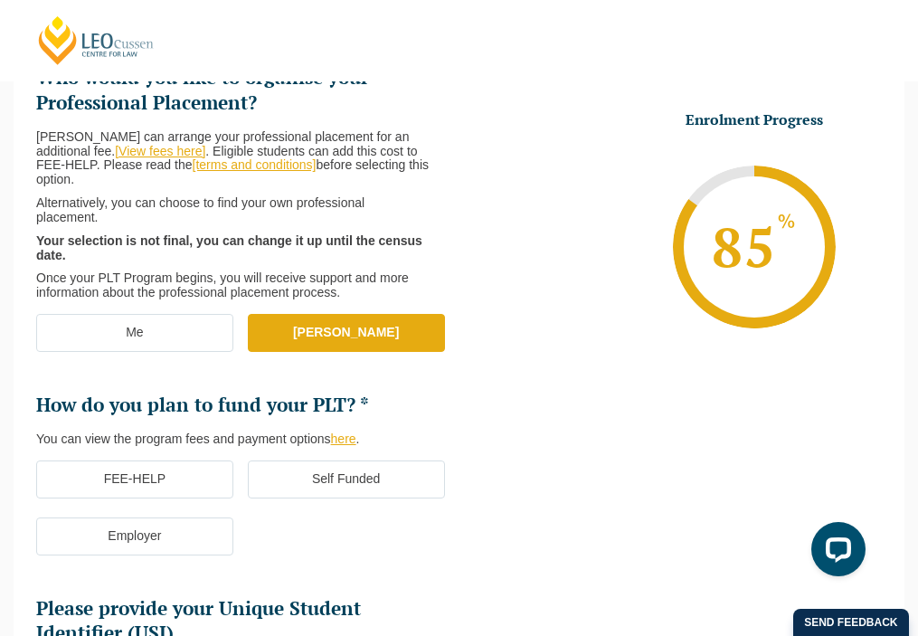
scroll to position [289, 0]
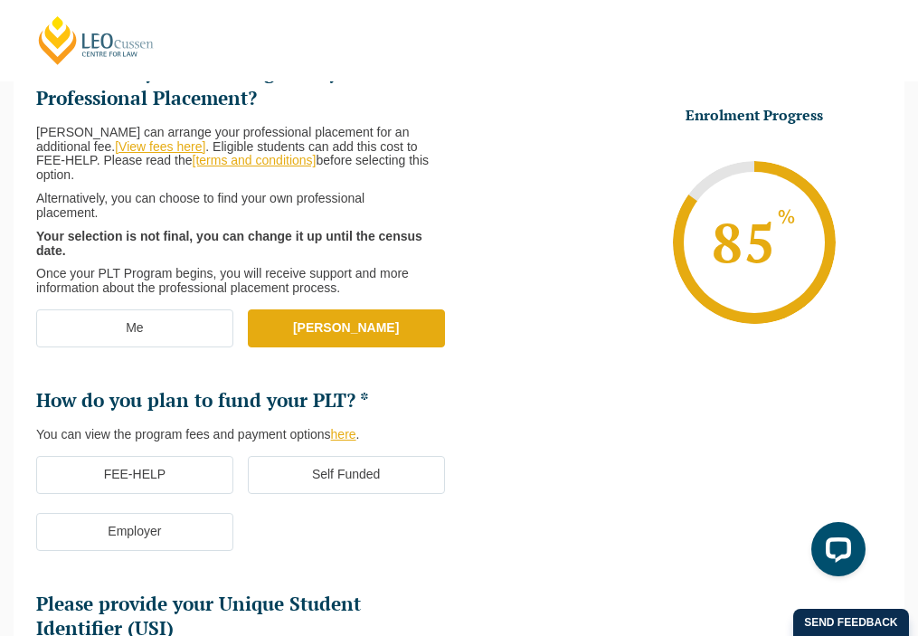
click at [185, 470] on label "FEE-HELP" at bounding box center [134, 475] width 197 height 38
click at [0, 0] on input "FEE-HELP" at bounding box center [0, 0] width 0 height 0
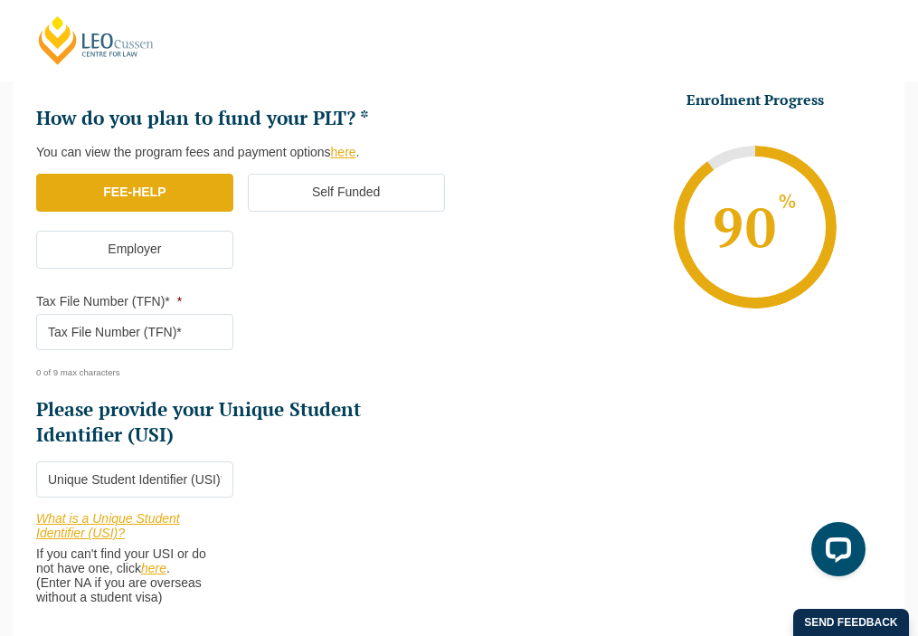
scroll to position [572, 0]
click at [148, 476] on input "Please provide your Unique Student Identifier (USI) *" at bounding box center [134, 479] width 197 height 36
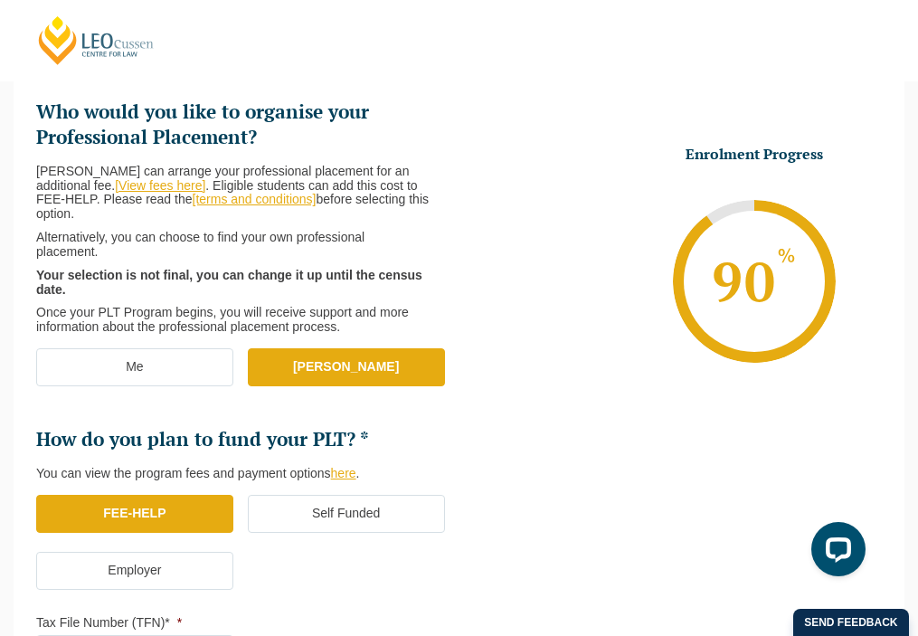
scroll to position [242, 0]
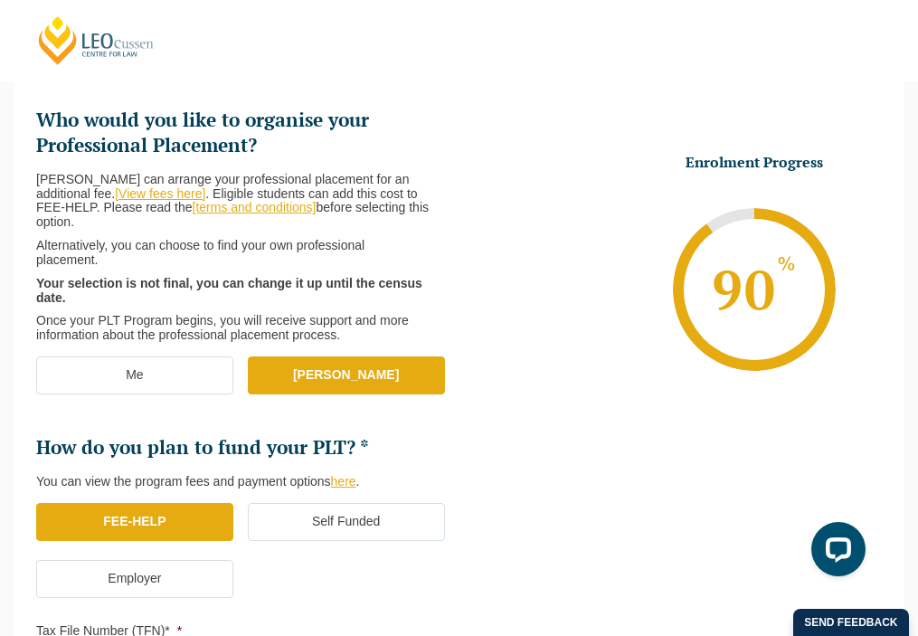
click at [182, 368] on label "Me" at bounding box center [134, 375] width 197 height 38
click at [0, 0] on input "Me" at bounding box center [0, 0] width 0 height 0
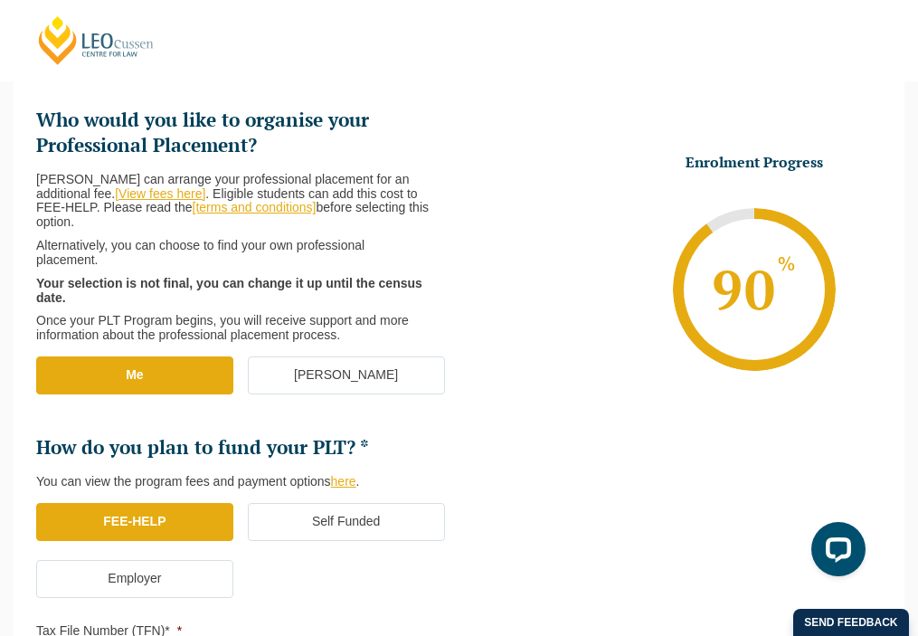
click at [281, 378] on label "[PERSON_NAME]" at bounding box center [346, 375] width 197 height 38
click at [0, 0] on input "[PERSON_NAME]" at bounding box center [0, 0] width 0 height 0
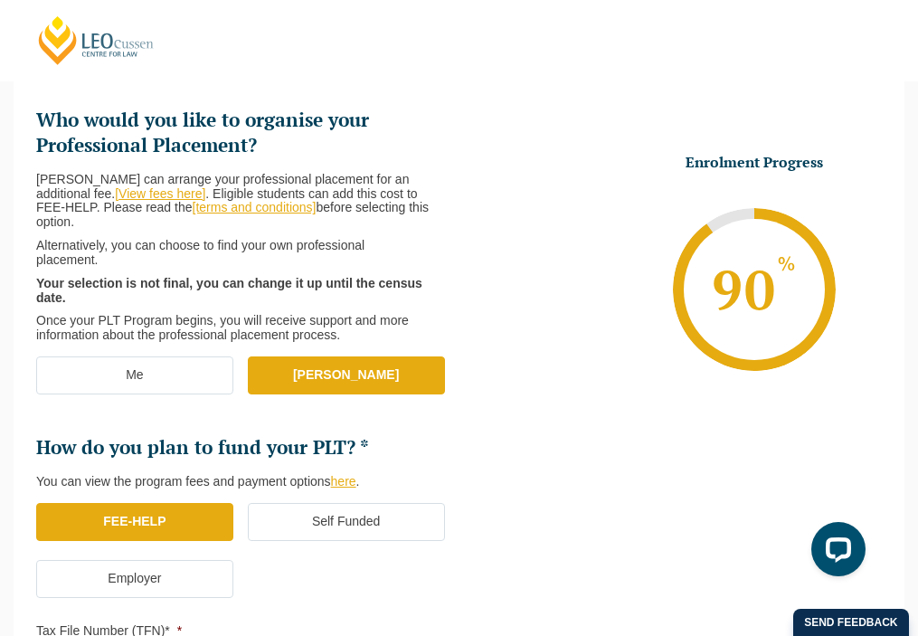
click at [185, 379] on label "Me" at bounding box center [134, 375] width 197 height 38
click at [0, 0] on input "Me" at bounding box center [0, 0] width 0 height 0
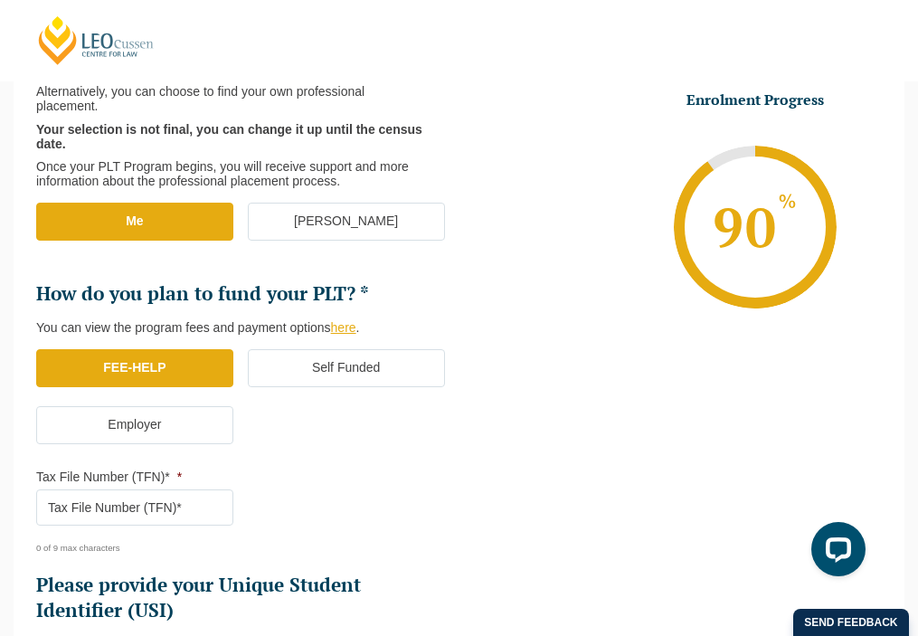
scroll to position [398, 0]
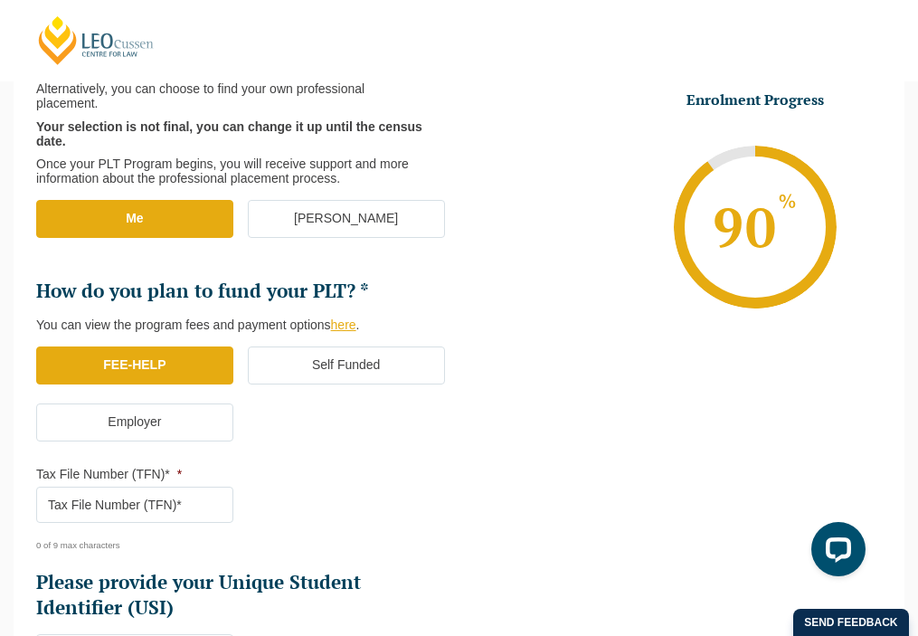
click at [334, 372] on label "Self Funded" at bounding box center [346, 366] width 197 height 38
click at [0, 0] on input "Self Funded" at bounding box center [0, 0] width 0 height 0
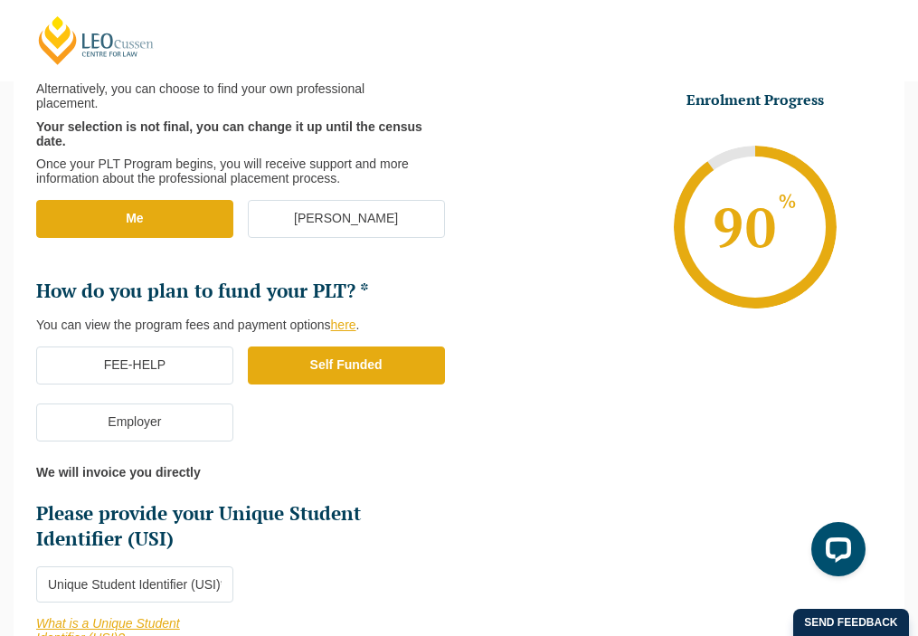
click at [173, 414] on label "Employer" at bounding box center [134, 423] width 197 height 38
click at [0, 0] on input "Employer" at bounding box center [0, 0] width 0 height 0
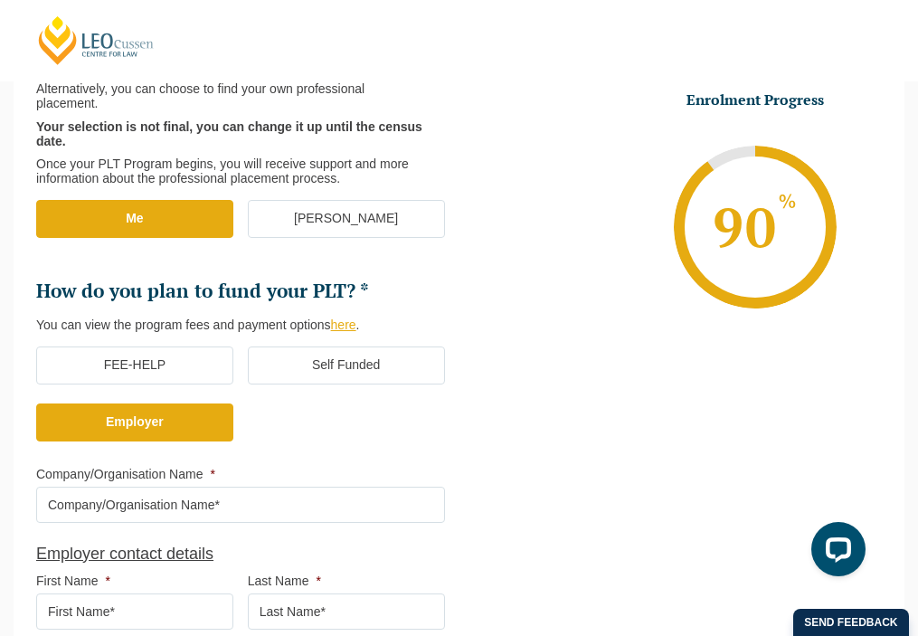
click at [170, 376] on label "FEE-HELP" at bounding box center [134, 366] width 197 height 38
click at [0, 0] on input "FEE-HELP" at bounding box center [0, 0] width 0 height 0
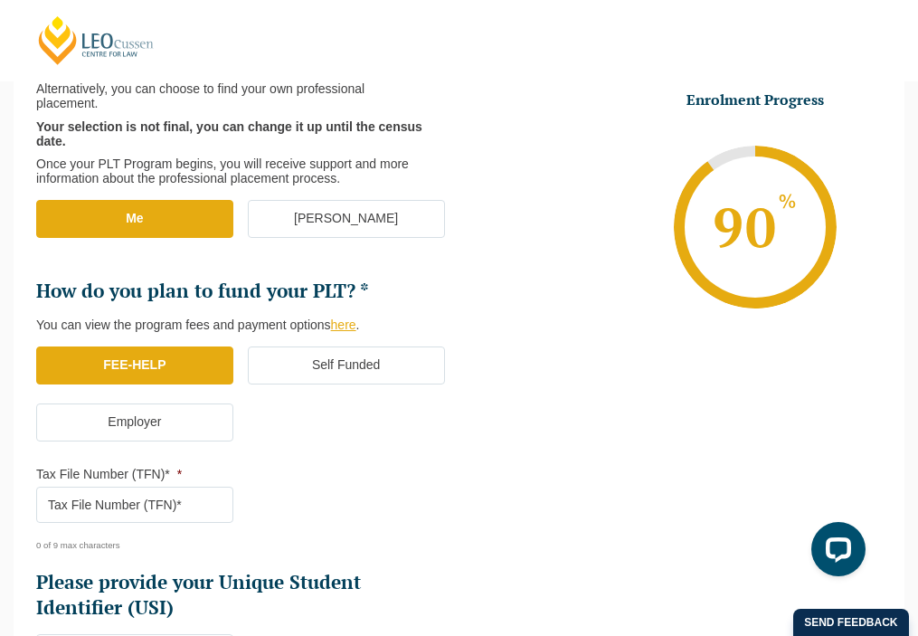
click at [157, 516] on input "Tax File Number (TFN)* *" at bounding box center [134, 505] width 197 height 36
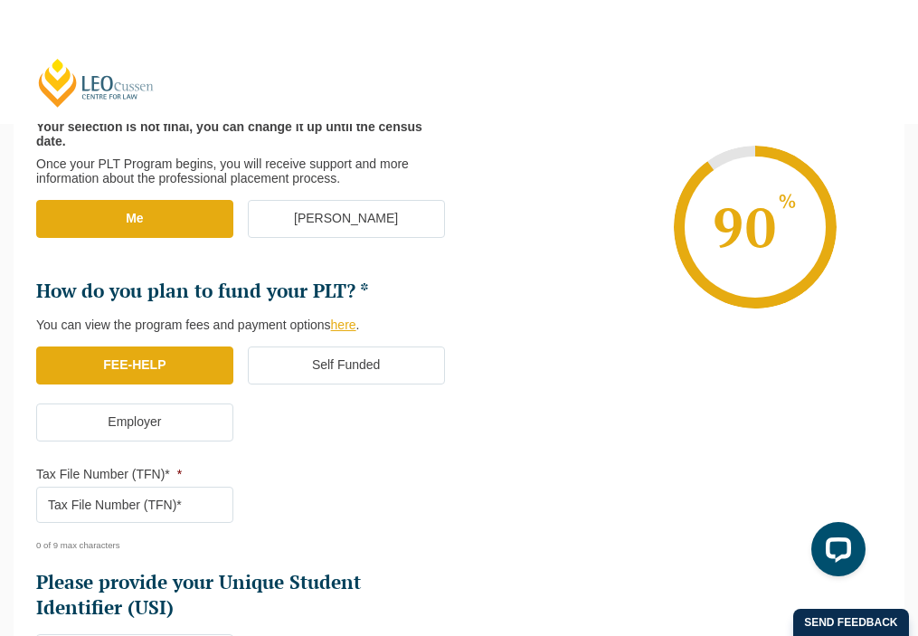
paste input "3862411"
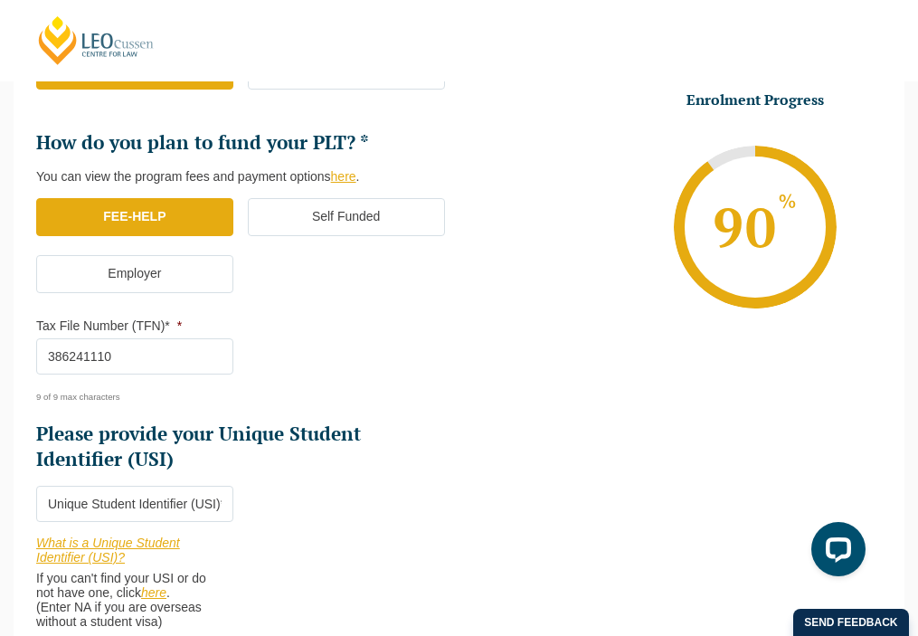
scroll to position [549, 0]
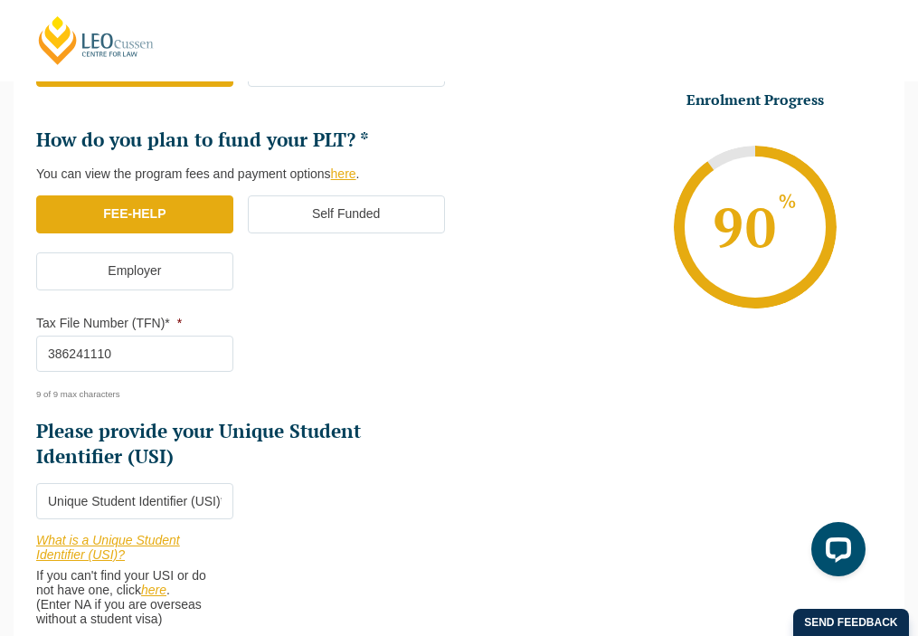
type input "386241110"
click at [192, 500] on input "Please provide your Unique Student Identifier (USI) *" at bounding box center [134, 501] width 197 height 36
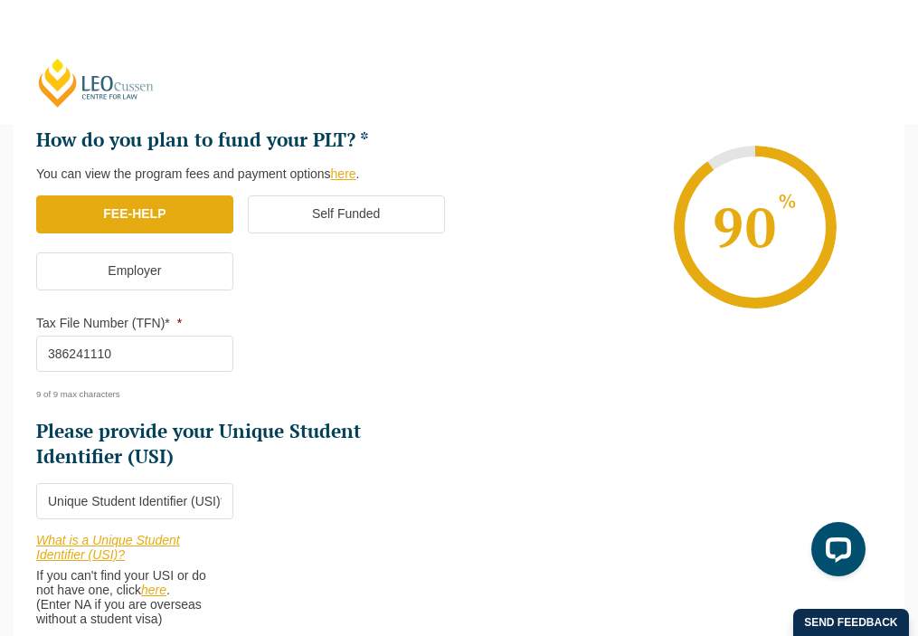
paste input "Q2Z6EBTJXK"
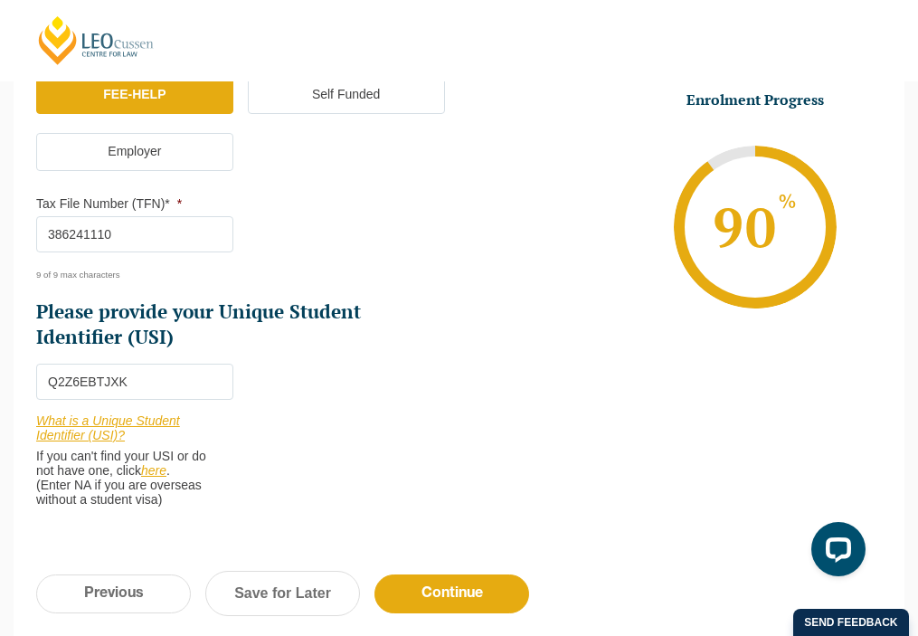
scroll to position [699, 0]
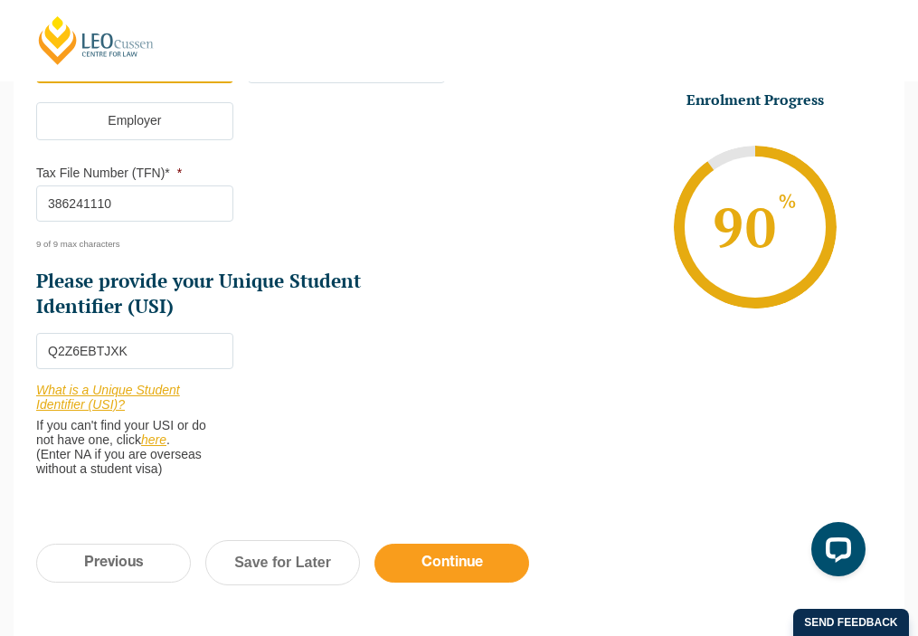
type input "Q2Z6EBTJXK"
click at [470, 565] on input "Continue" at bounding box center [452, 563] width 155 height 39
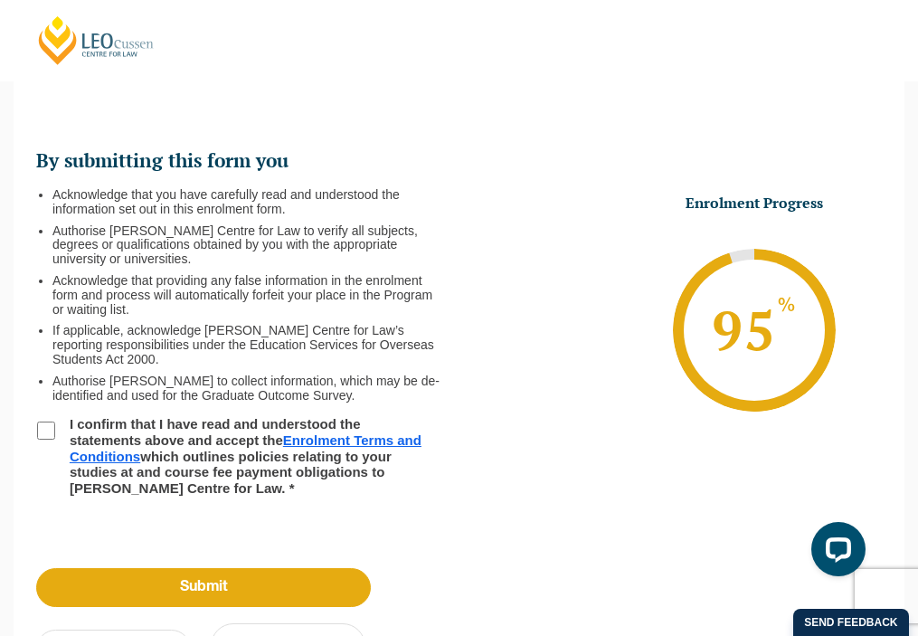
scroll to position [157, 0]
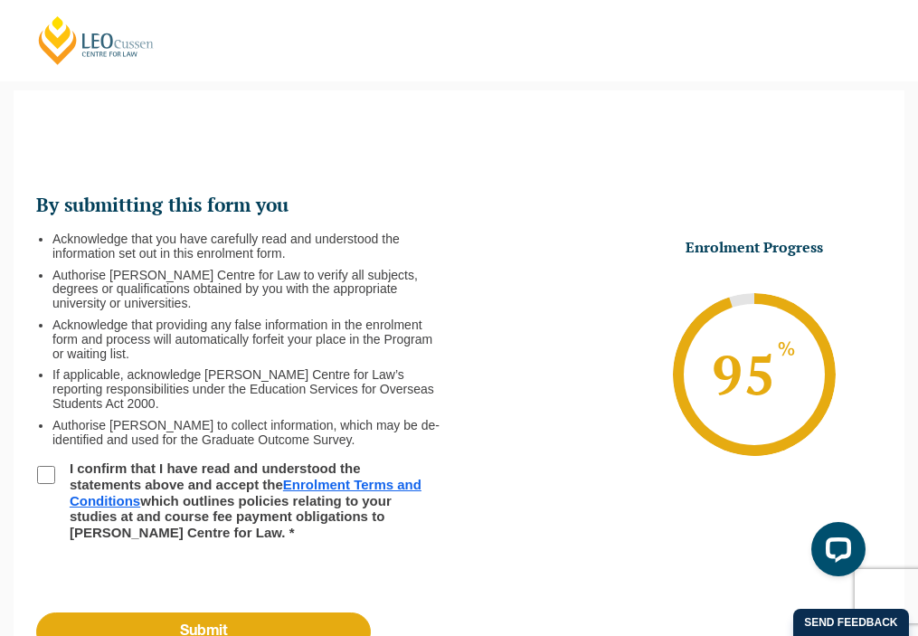
click at [52, 481] on input "I confirm that I have read and understood the statements above and accept the E…" at bounding box center [46, 475] width 18 height 18
checkbox input "true"
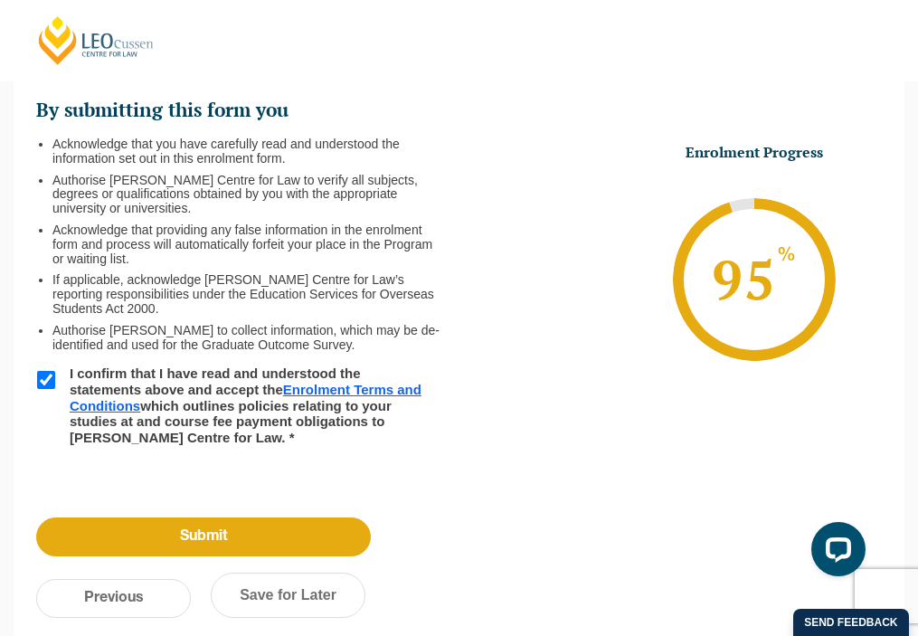
scroll to position [253, 0]
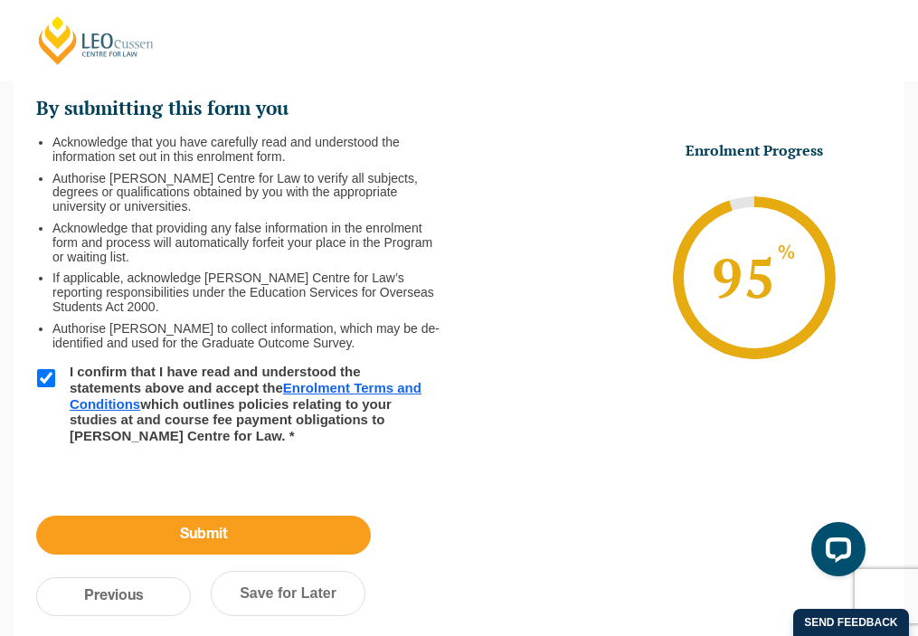
click at [120, 544] on input "Submit" at bounding box center [203, 535] width 335 height 39
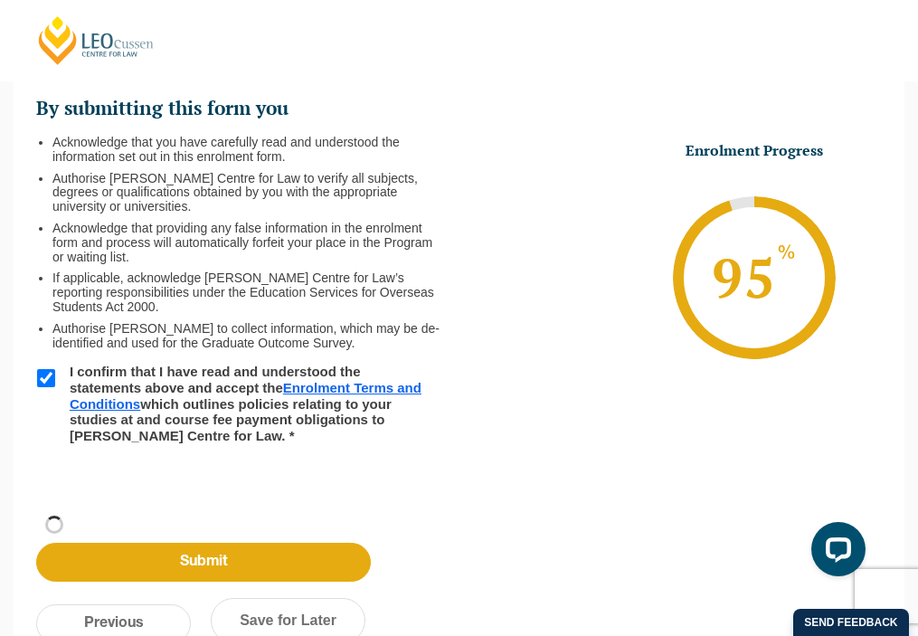
scroll to position [157, 0]
